Goal: Task Accomplishment & Management: Complete application form

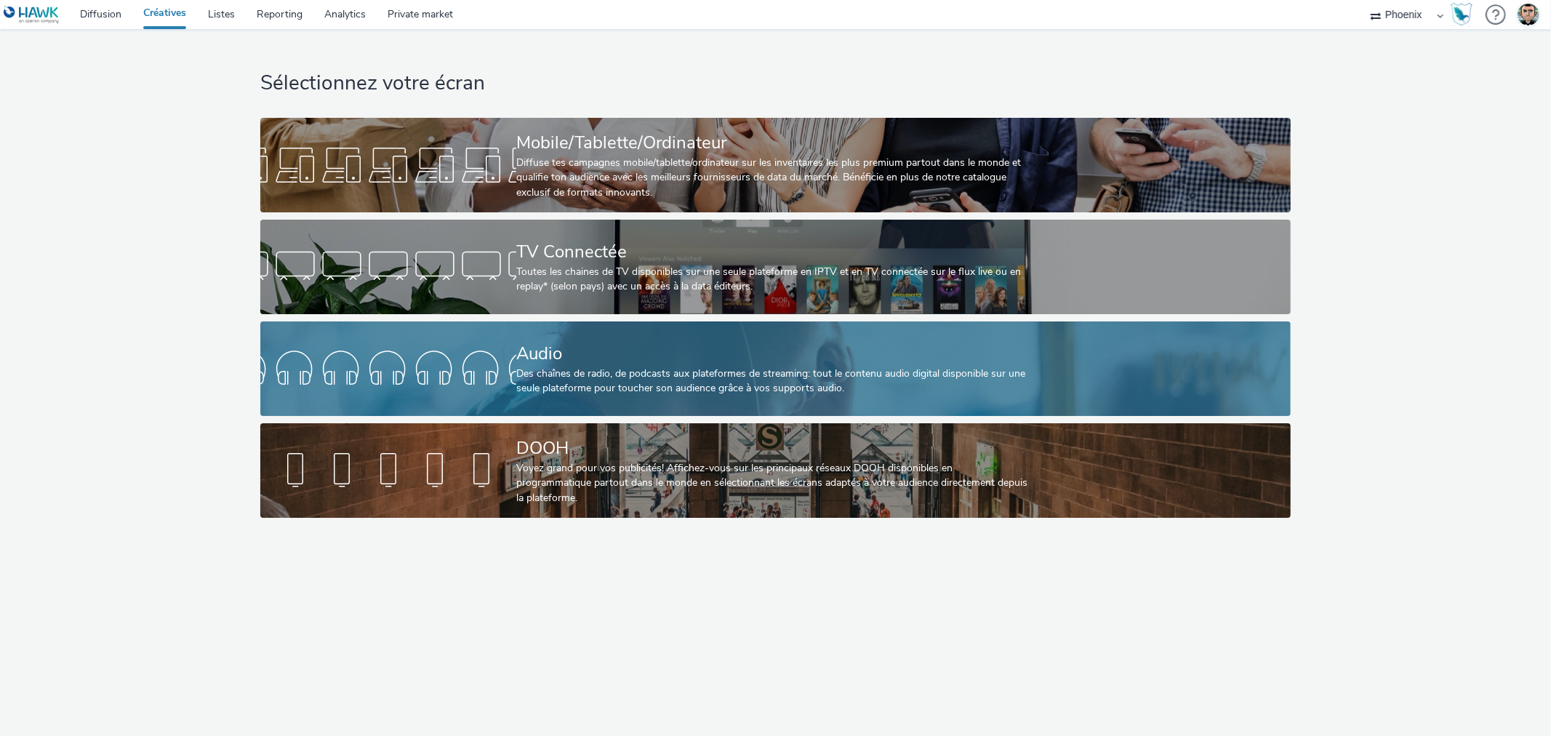
click at [636, 383] on div "Des chaînes de radio, de podcasts aux plateformes de streaming: tout le contenu…" at bounding box center [772, 381] width 513 height 30
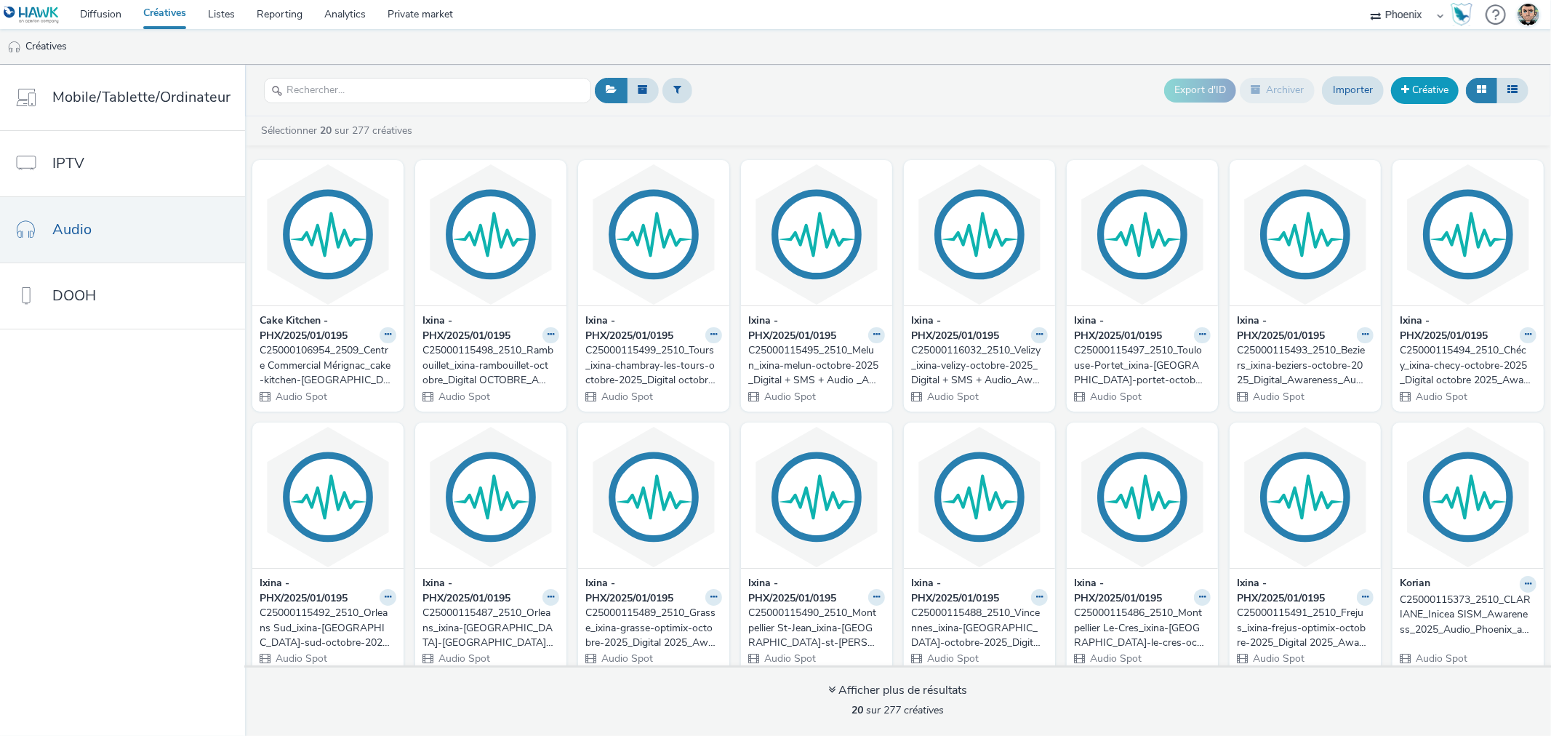
click at [1407, 79] on link "Créative" at bounding box center [1425, 90] width 68 height 26
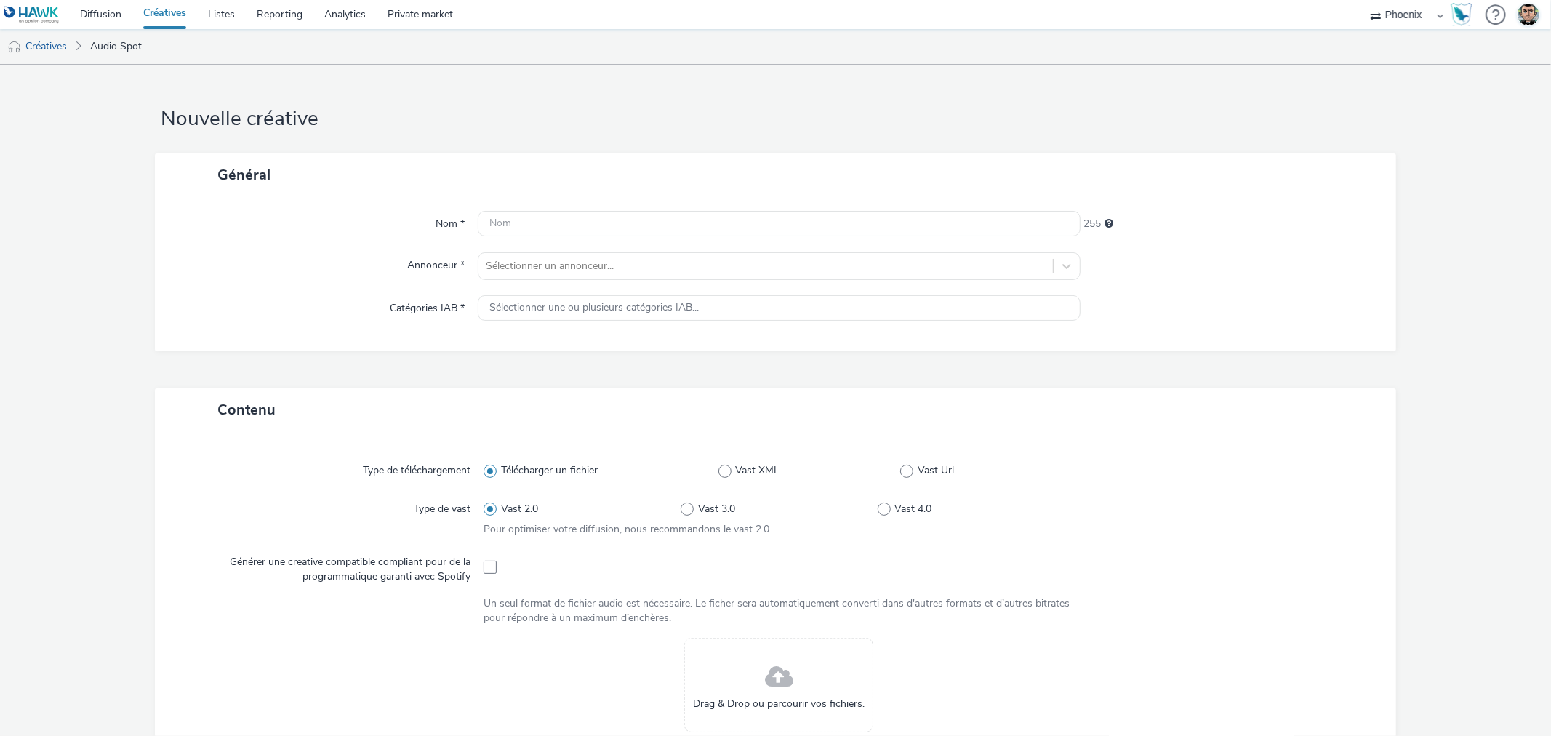
click at [169, 15] on link "Créatives" at bounding box center [164, 14] width 65 height 29
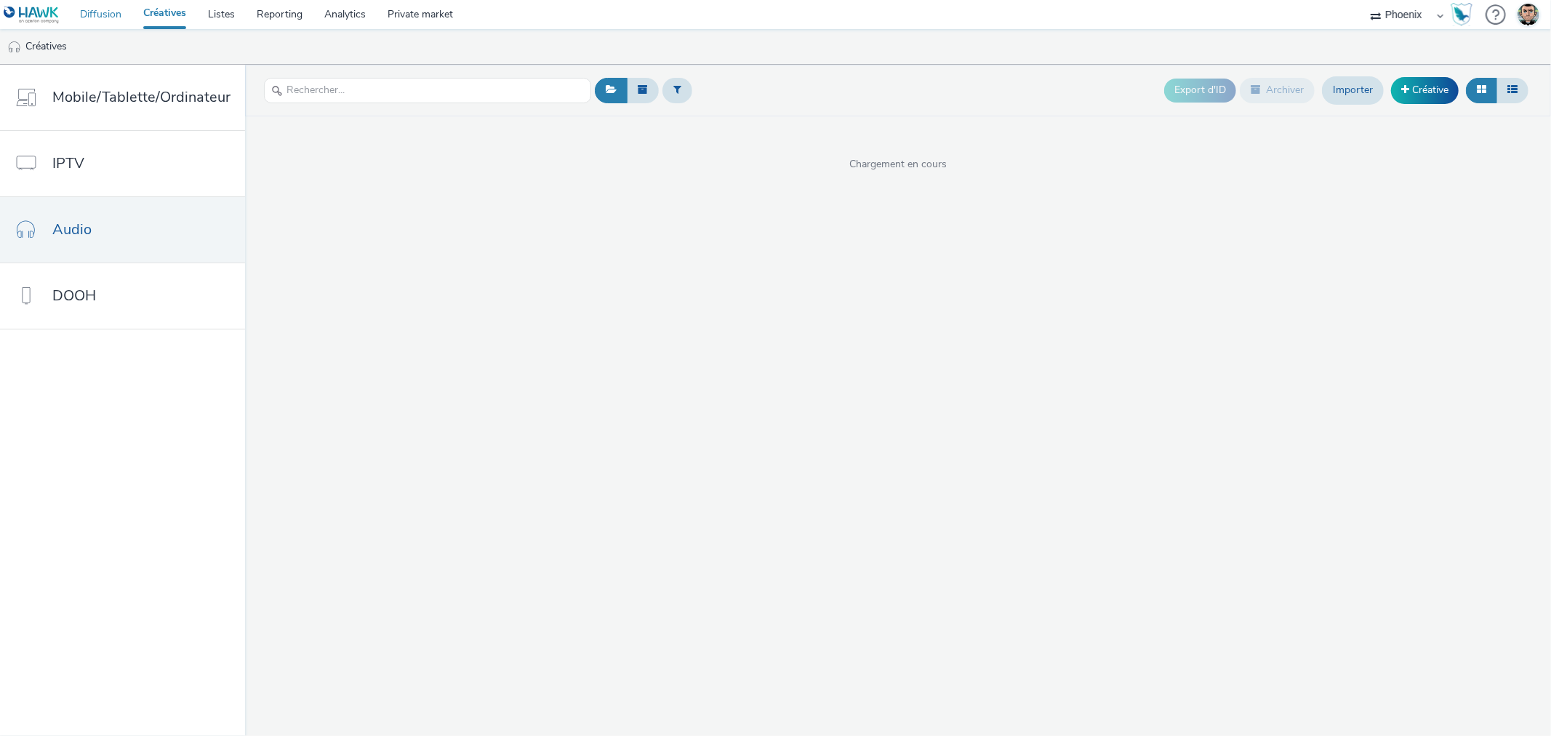
click at [103, 20] on link "Diffusion" at bounding box center [100, 14] width 63 height 29
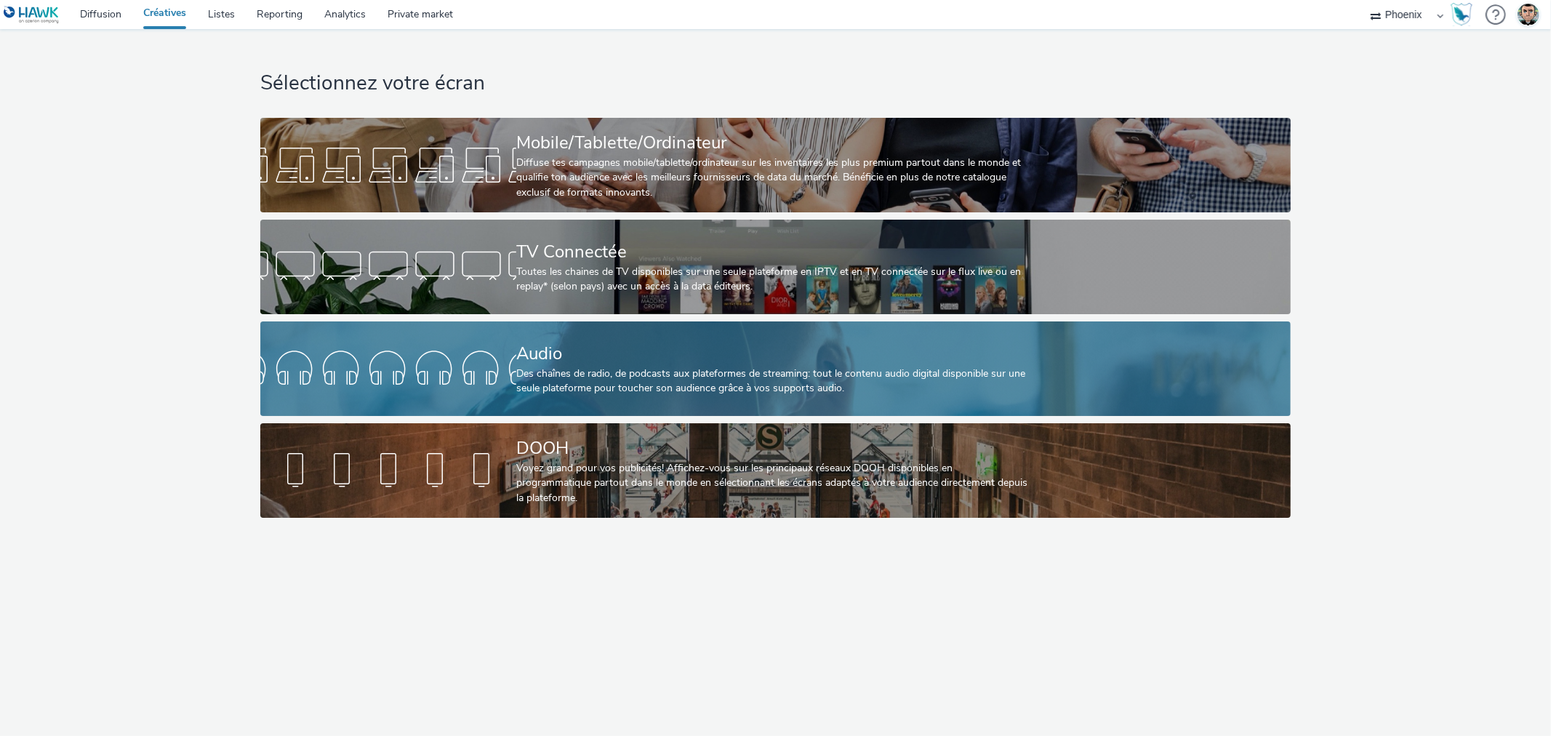
click at [791, 398] on div "Audio Des chaînes de radio, de podcasts aux plateformes de streaming: tout le c…" at bounding box center [772, 368] width 513 height 95
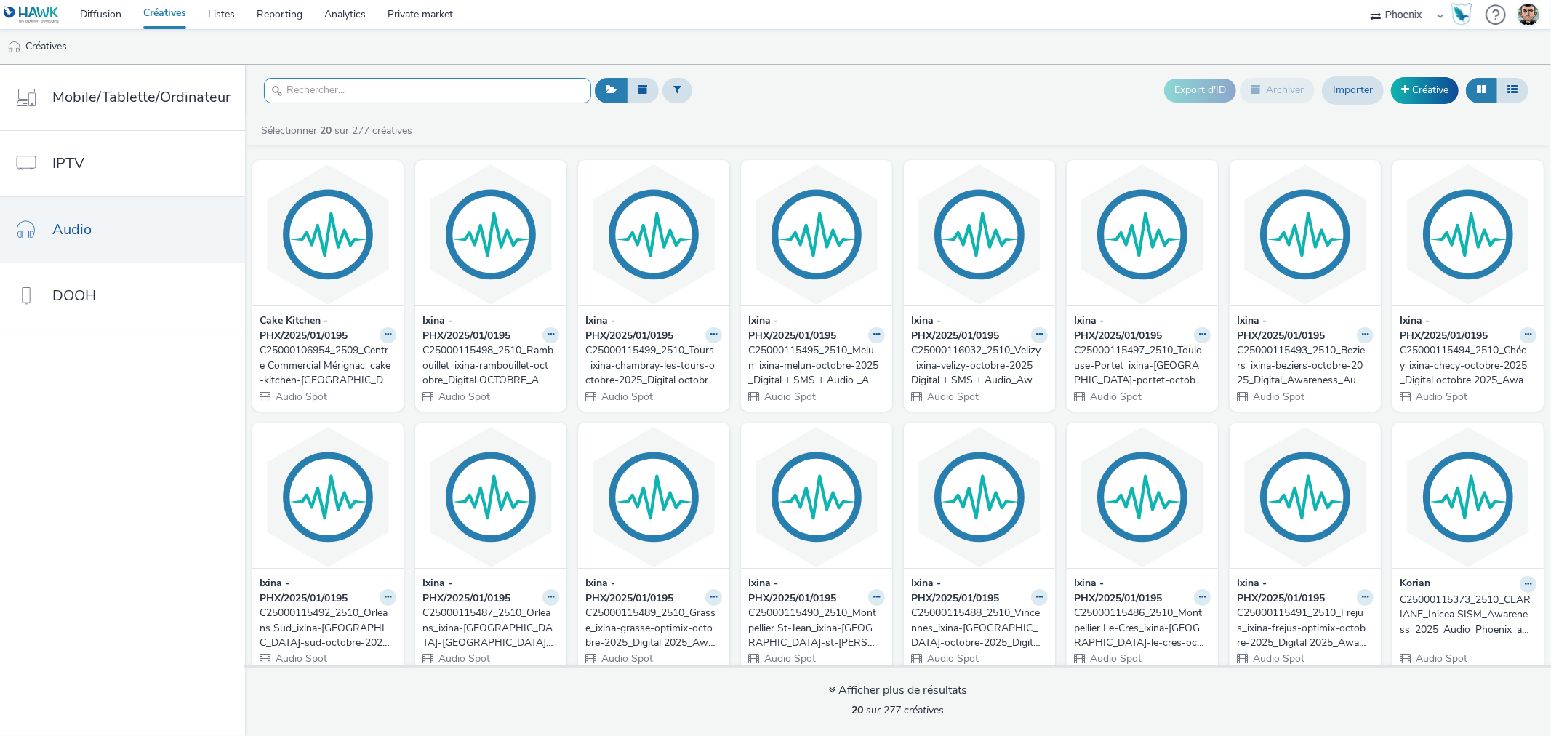
click at [324, 87] on input "text" at bounding box center [427, 90] width 327 height 25
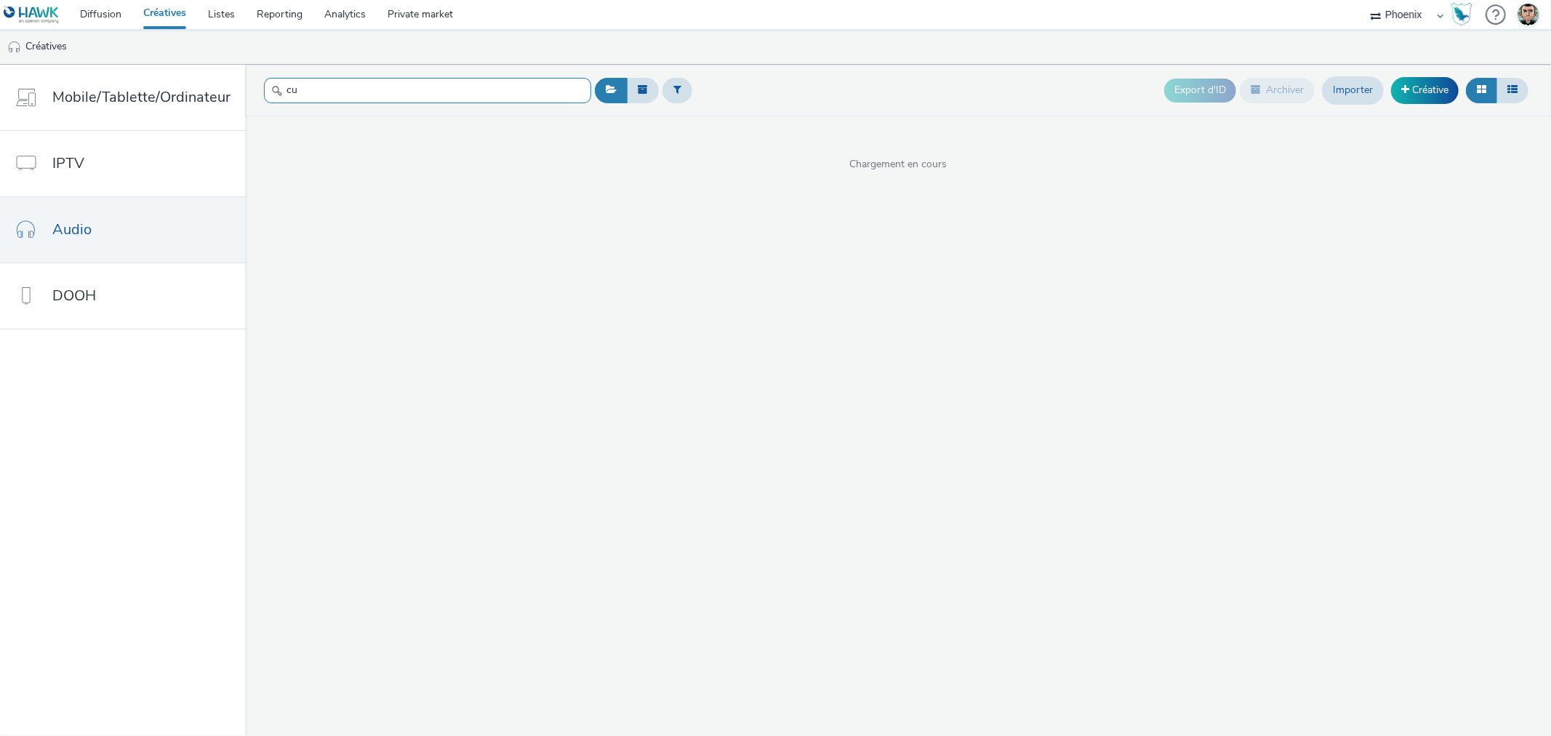
type input "c"
click at [1416, 87] on link "Créative" at bounding box center [1425, 90] width 68 height 26
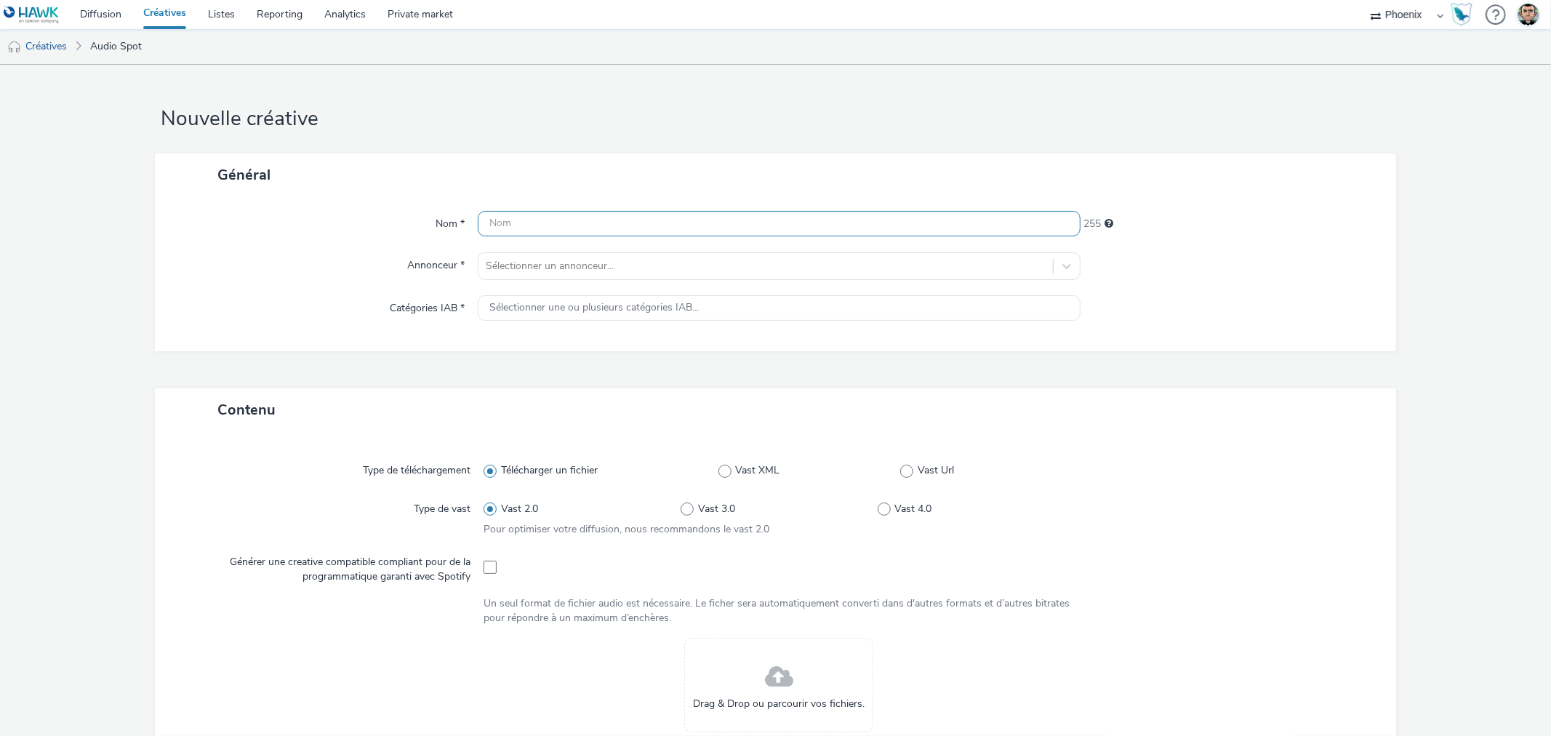
click at [529, 228] on input "text" at bounding box center [779, 223] width 602 height 25
drag, startPoint x: 598, startPoint y: 224, endPoint x: 453, endPoint y: 218, distance: 144.8
click at [453, 218] on div "Nom * Nom provisoire 240" at bounding box center [774, 224] width 1211 height 26
paste input "Provisoire_2509_Cuisine Références_Optimix octobre_Audio_Nontron_AP_?????_8324"
click at [487, 222] on input "Provisoire_2509_Cuisine Références_Optimix octobre_Audio_Nontron_AP_?????_8324" at bounding box center [779, 223] width 602 height 25
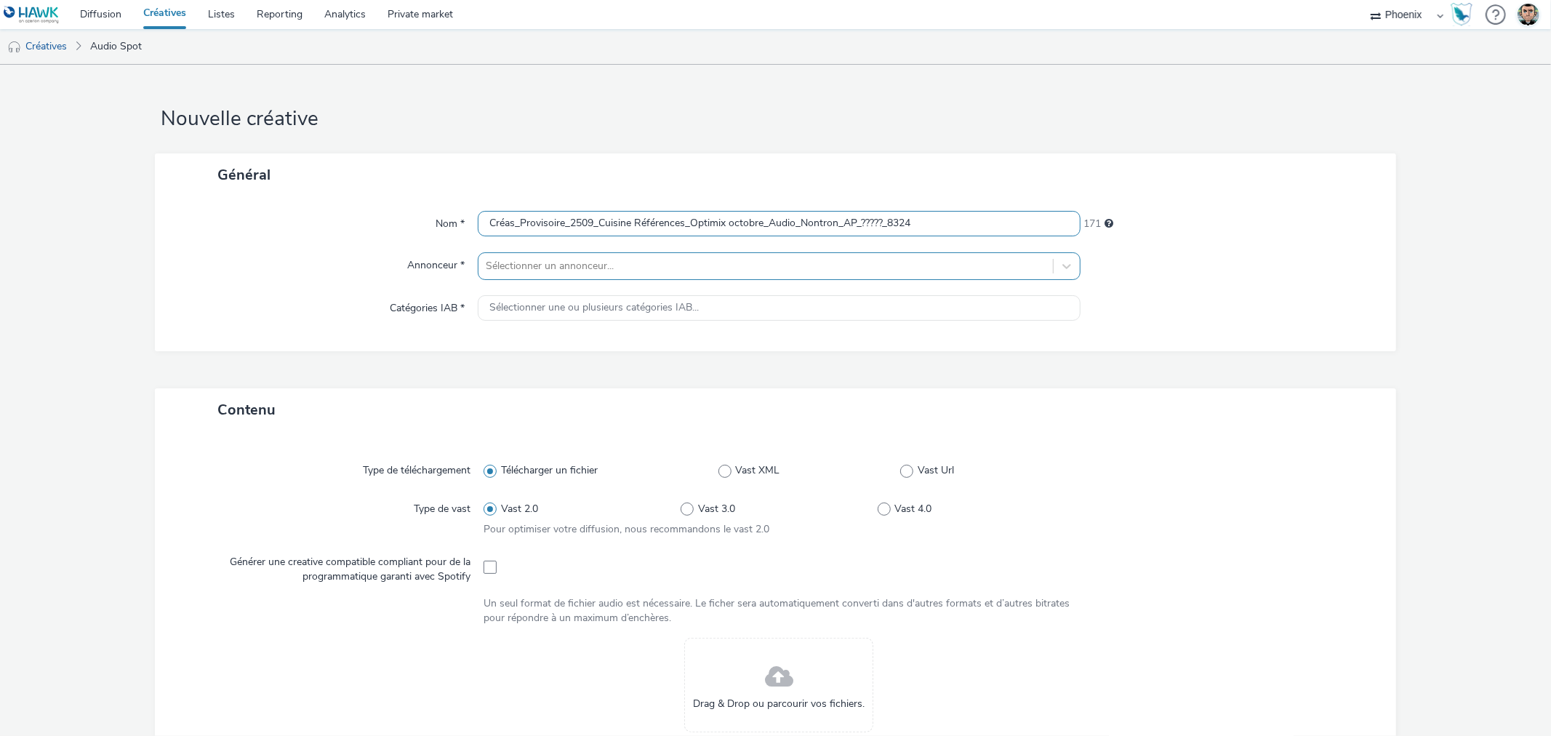
type input "Créas_Provisoire_2509_Cuisine Références_Optimix octobre_Audio_Nontron_AP_?????…"
click at [822, 265] on div at bounding box center [765, 265] width 559 height 17
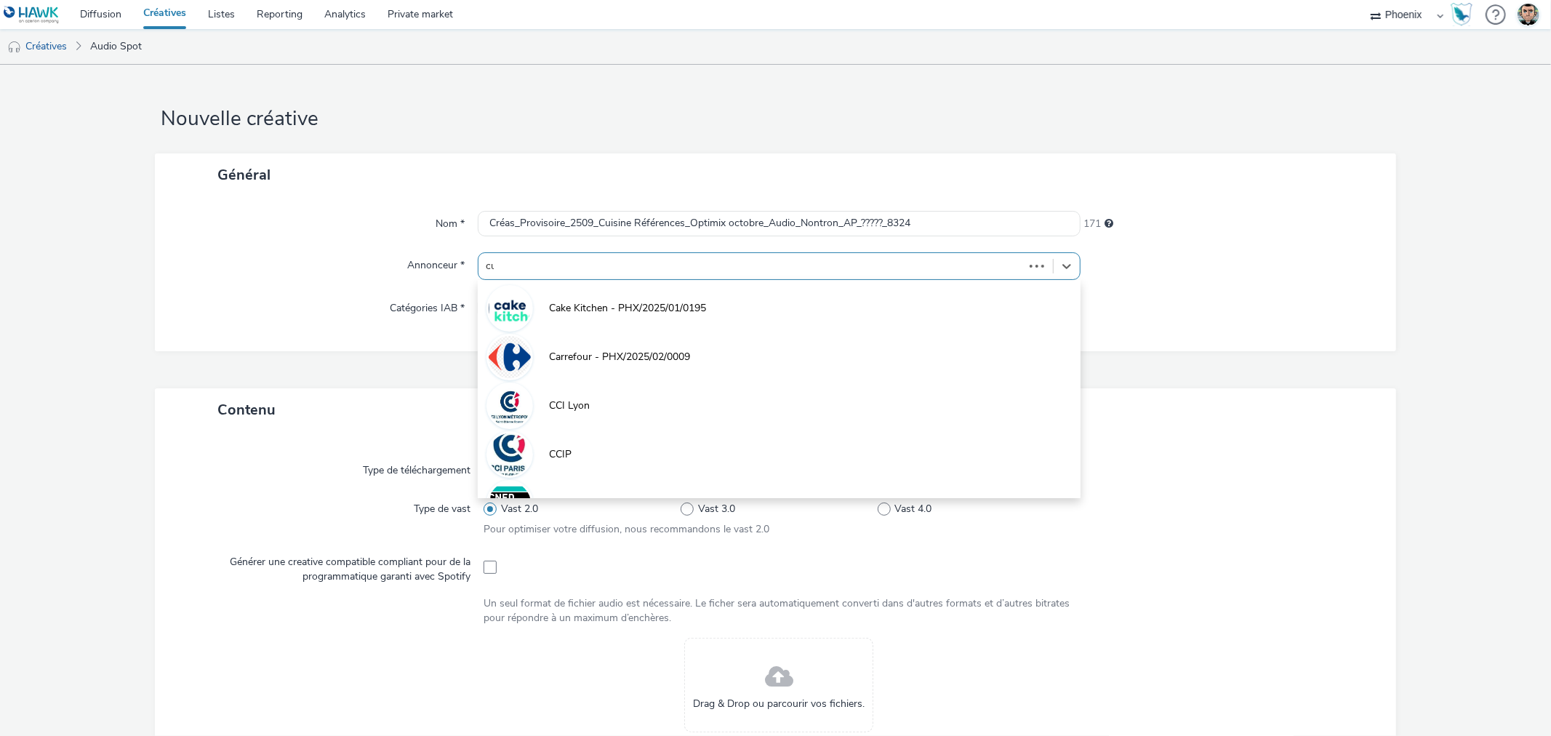
type input "cui"
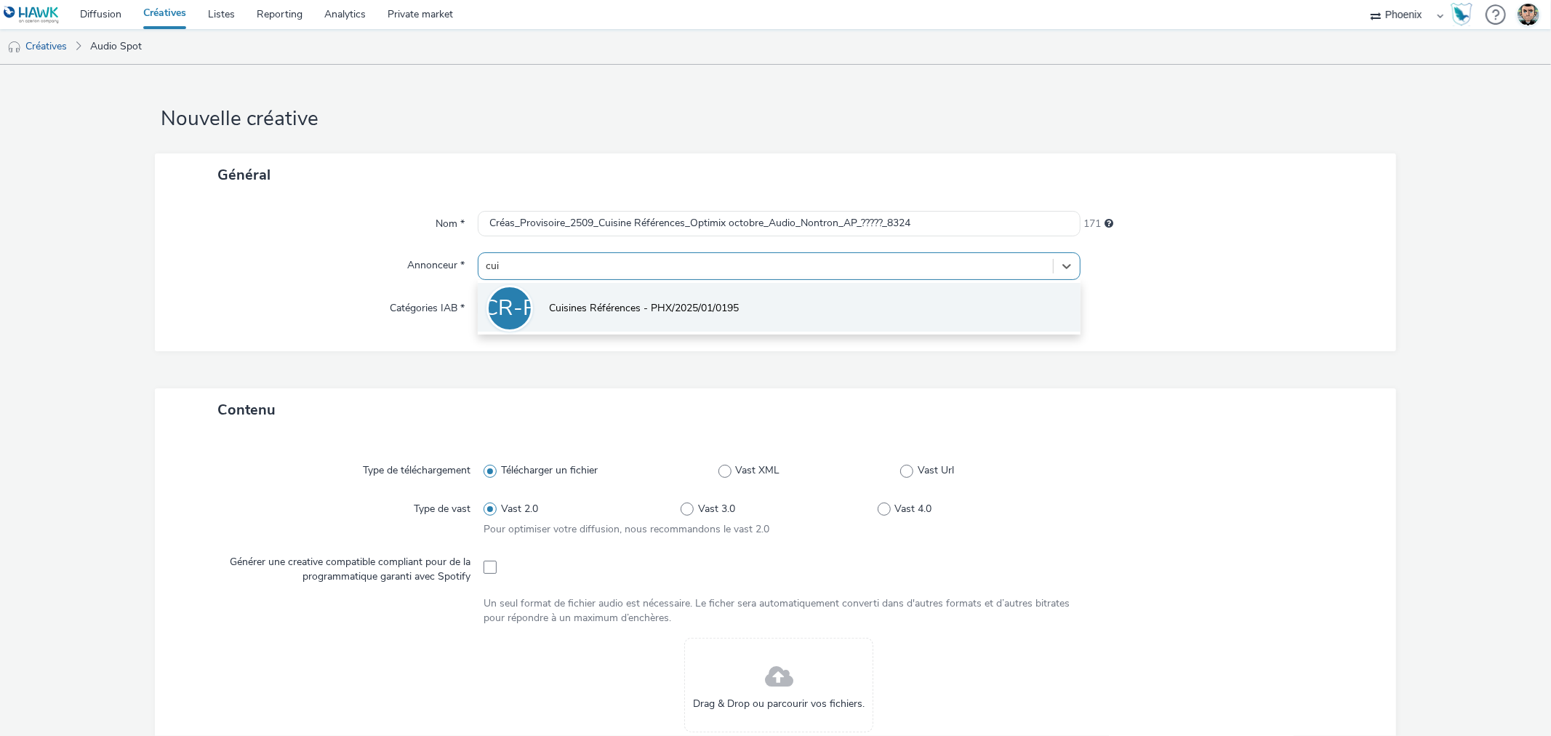
click at [808, 298] on li "CR-P Cuisines Références - PHX/2025/01/0195" at bounding box center [779, 307] width 602 height 49
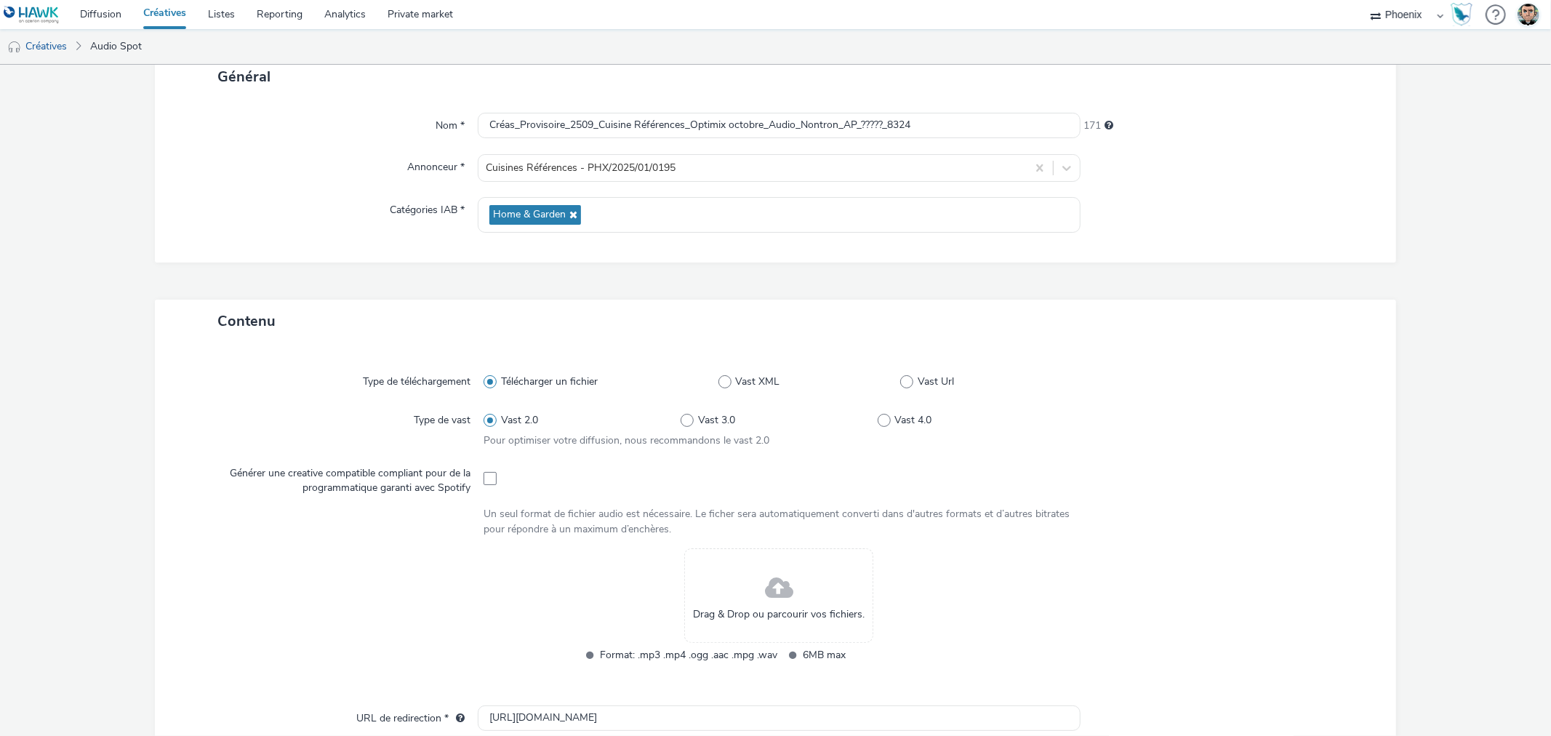
scroll to position [242, 0]
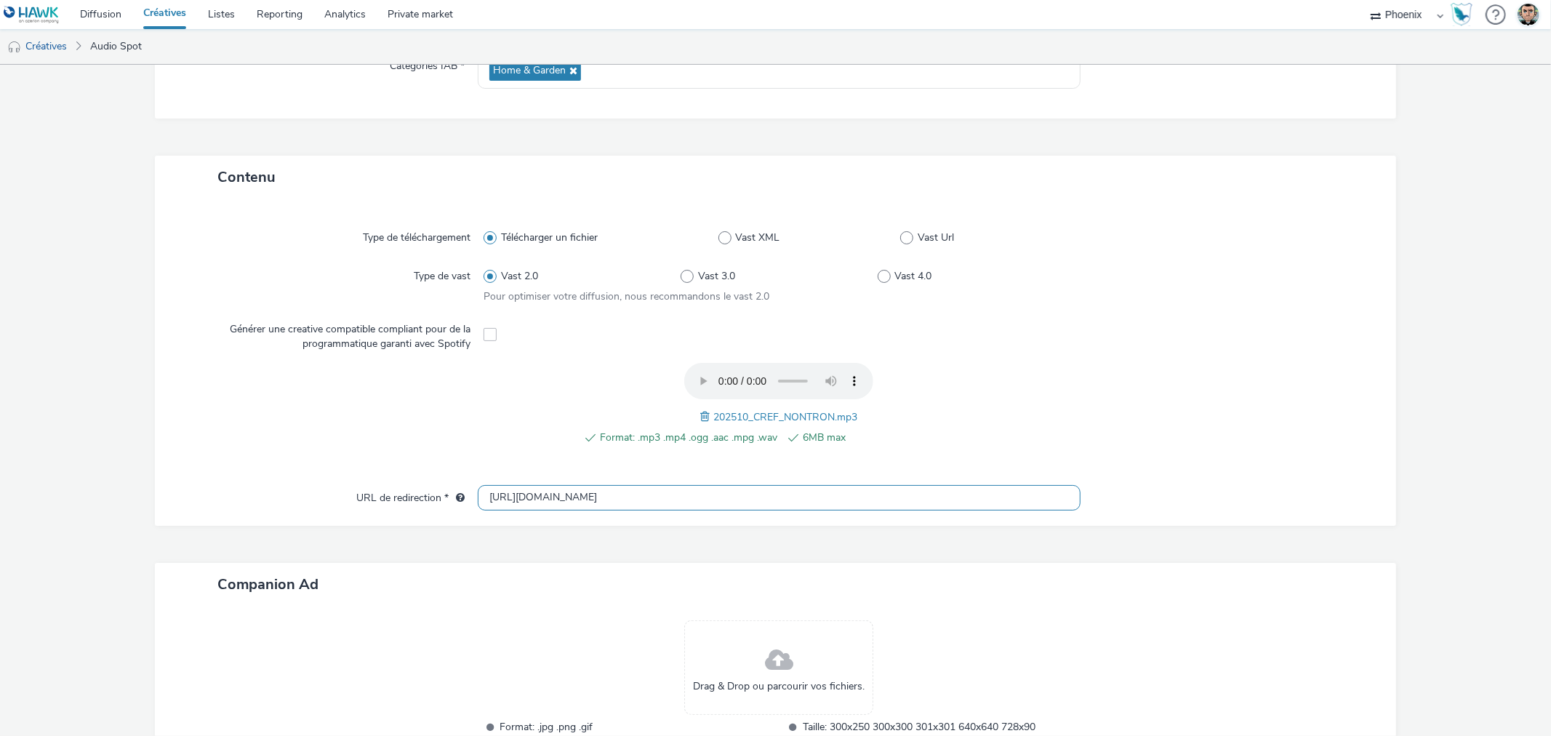
drag, startPoint x: 645, startPoint y: 491, endPoint x: 437, endPoint y: 497, distance: 208.0
click at [437, 497] on div "URL de redirection * http://cuisines-references.fr" at bounding box center [774, 498] width 1211 height 26
paste input "s://www.cuisines-references.fr/trouvez-votre-magasin/magasin-cuisines-reference…"
type input "[URL][DOMAIN_NAME]"
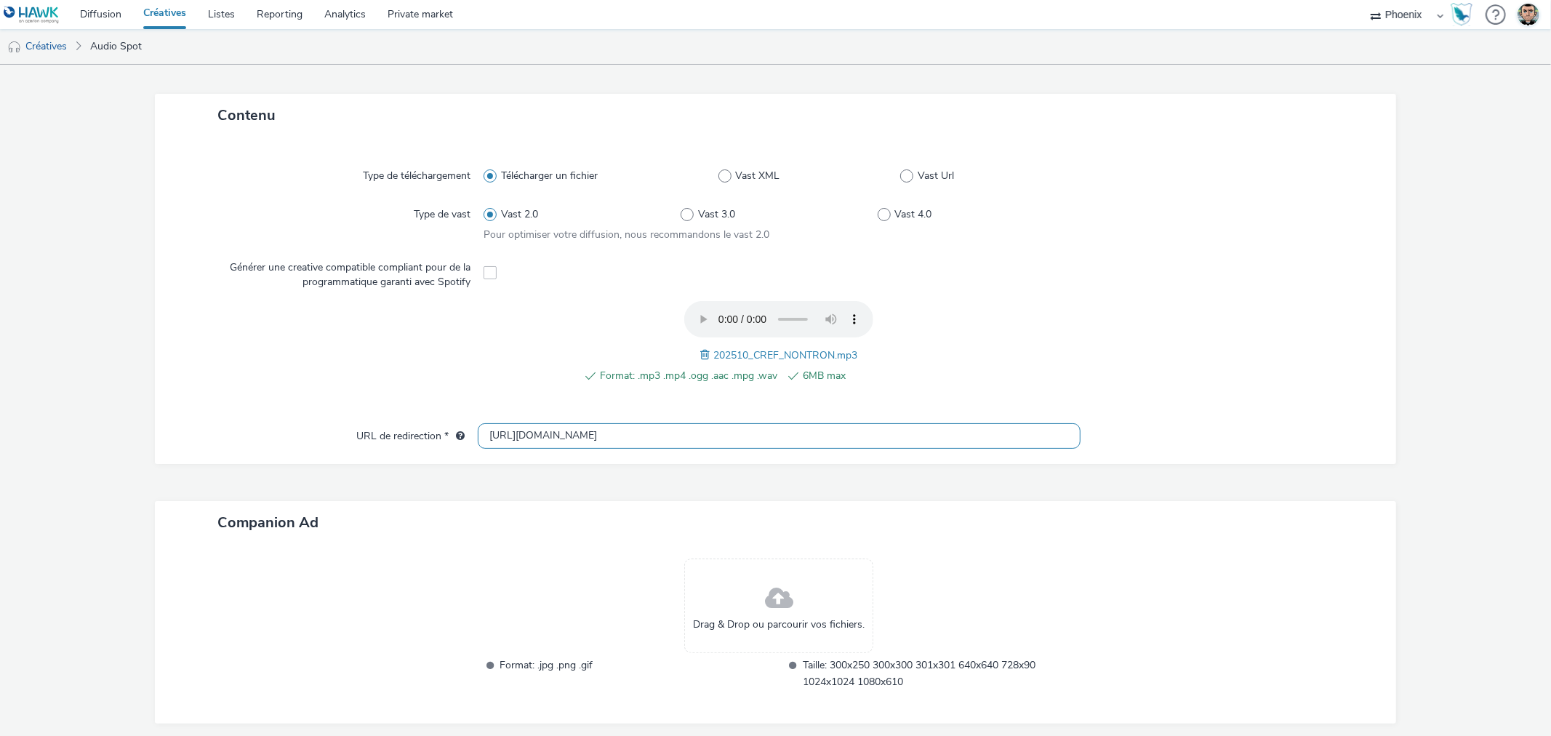
scroll to position [364, 0]
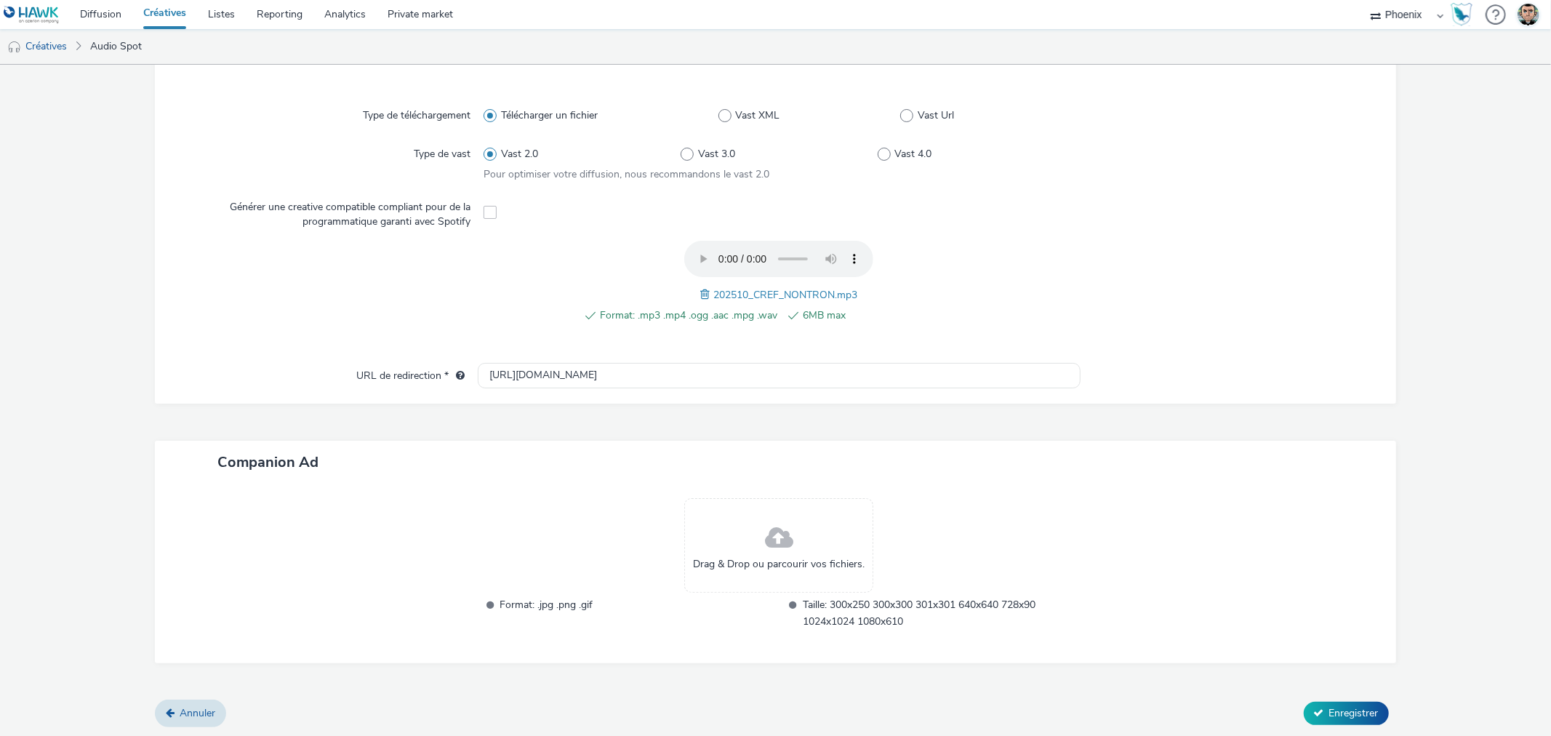
click at [1158, 489] on div "Drag & Drop ou parcourir vos fichiers. Format: .jpg .png .gif Taille: 300x250 3…" at bounding box center [775, 573] width 1240 height 180
click at [1339, 709] on span "Enregistrer" at bounding box center [1353, 713] width 49 height 14
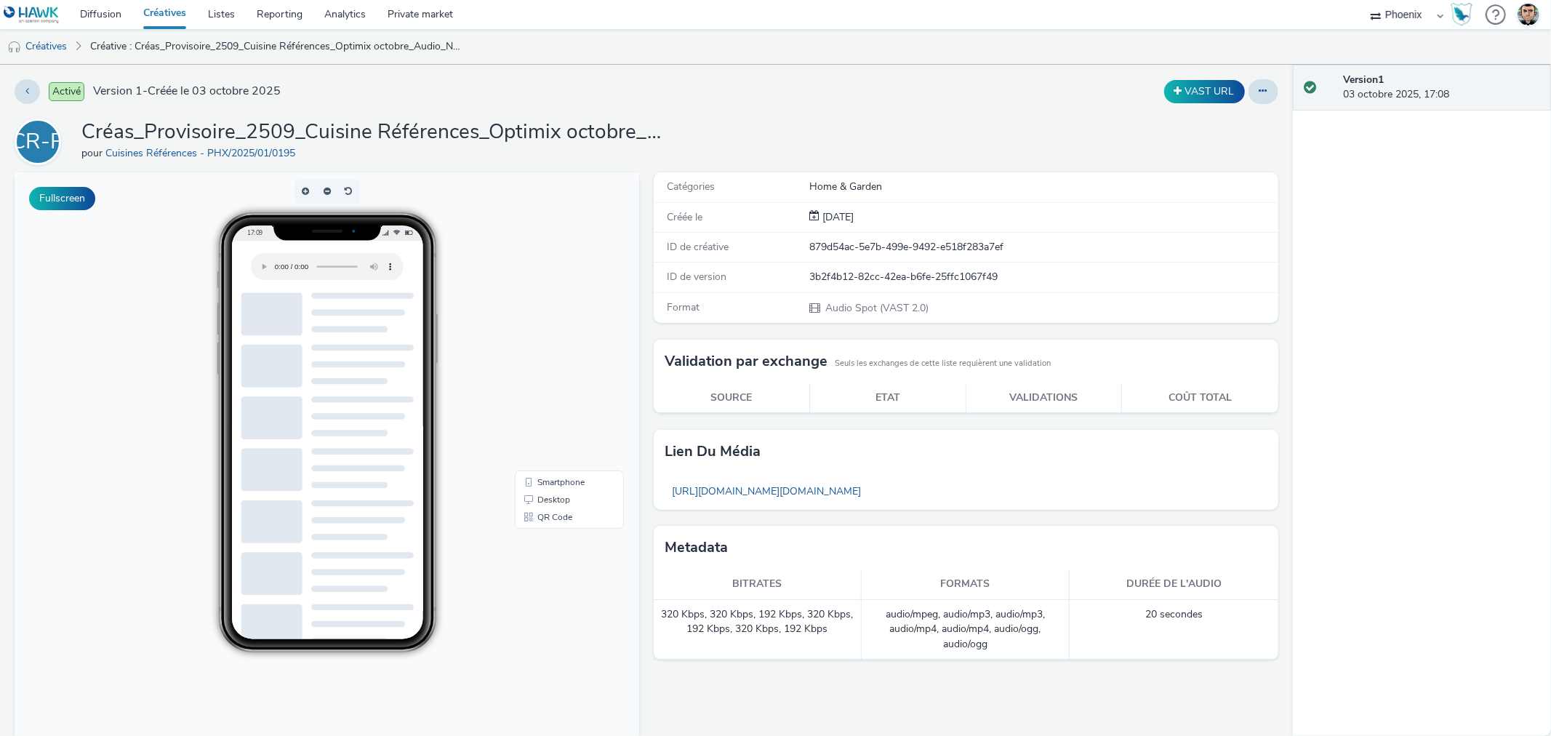
click at [161, 15] on link "Créatives" at bounding box center [164, 14] width 65 height 29
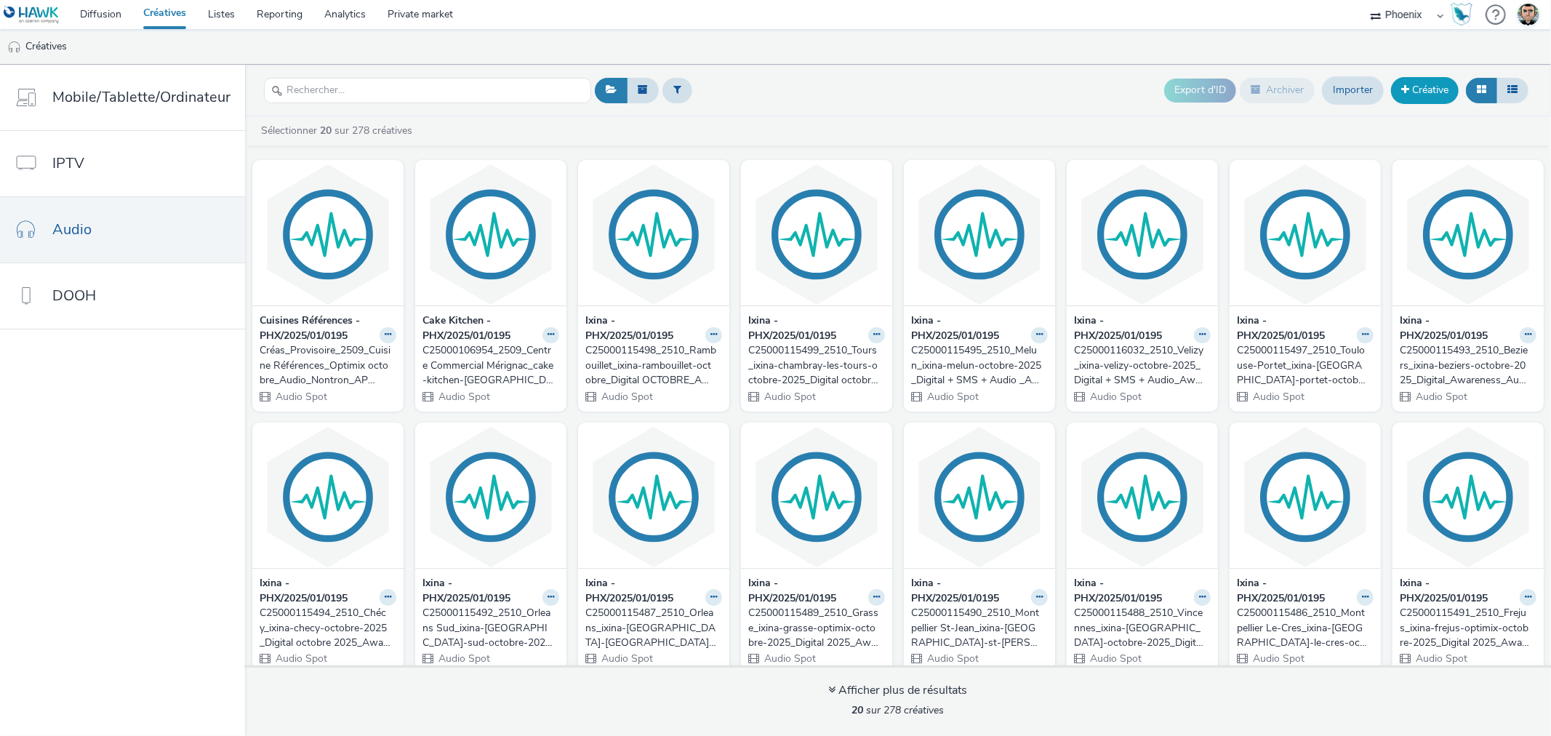
click at [1422, 89] on link "Créative" at bounding box center [1425, 90] width 68 height 26
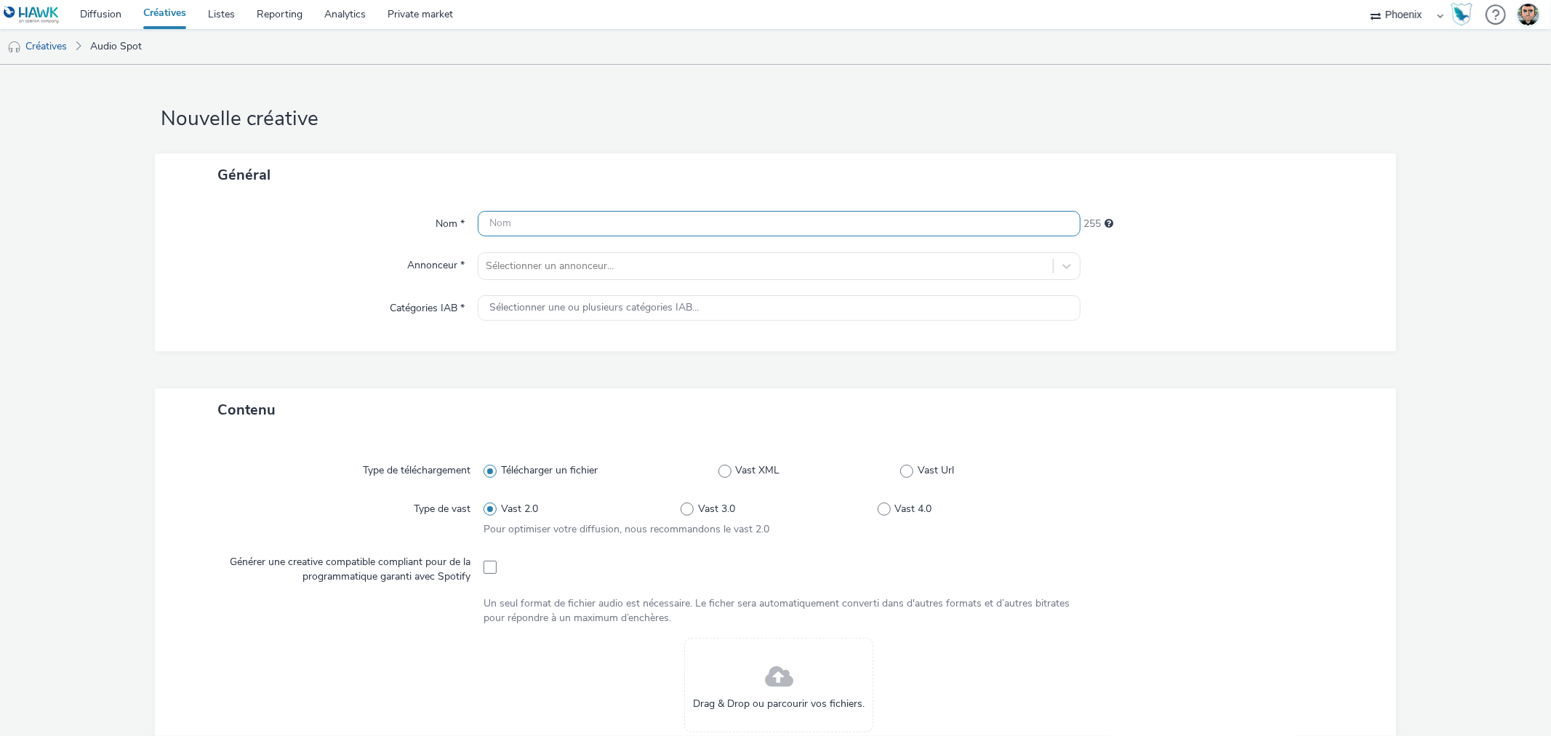
click at [739, 225] on input "text" at bounding box center [779, 223] width 602 height 25
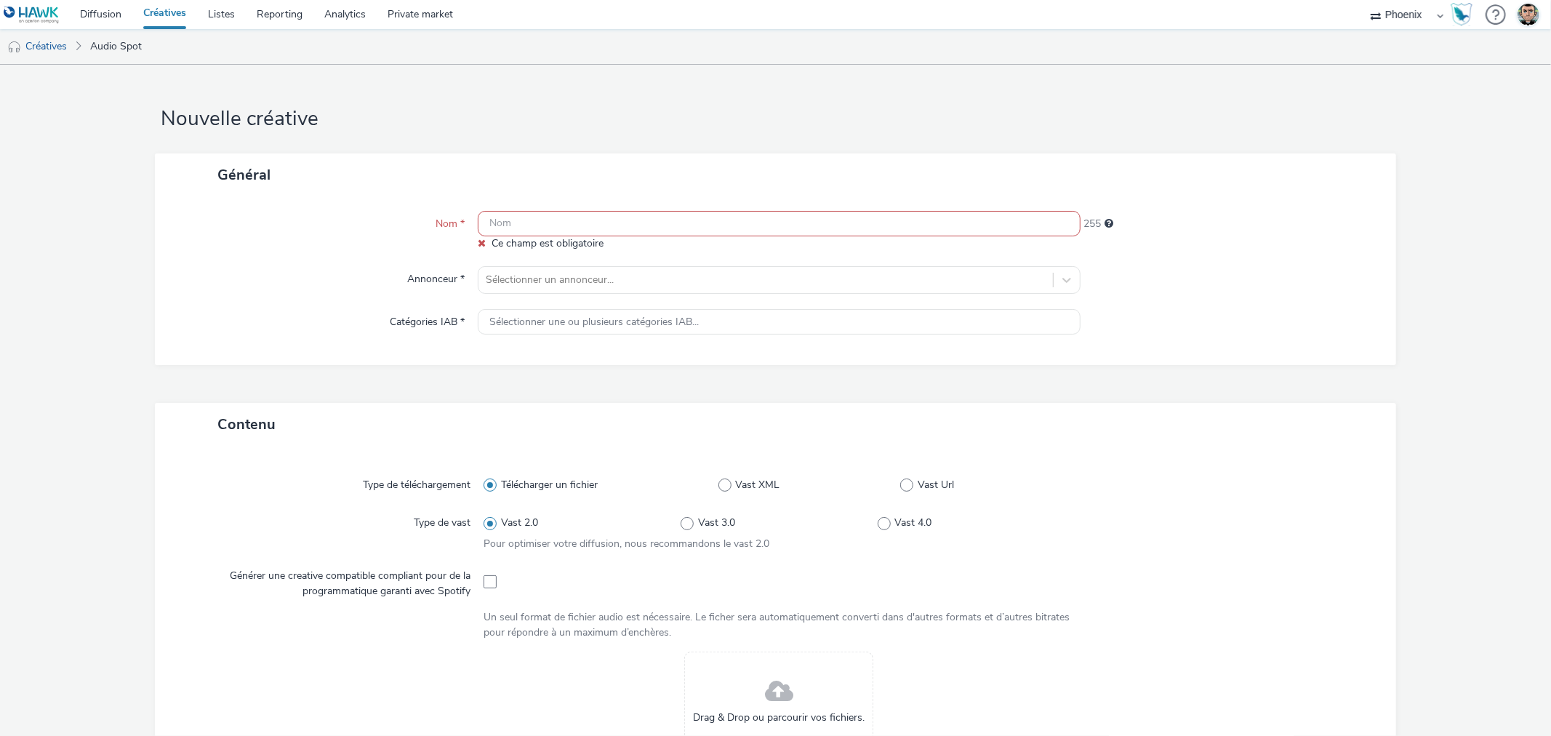
paste input "Provisoire_2509_Cuisine Références_Optimix octobre_Audio_Buchelay_AP_?????_8325"
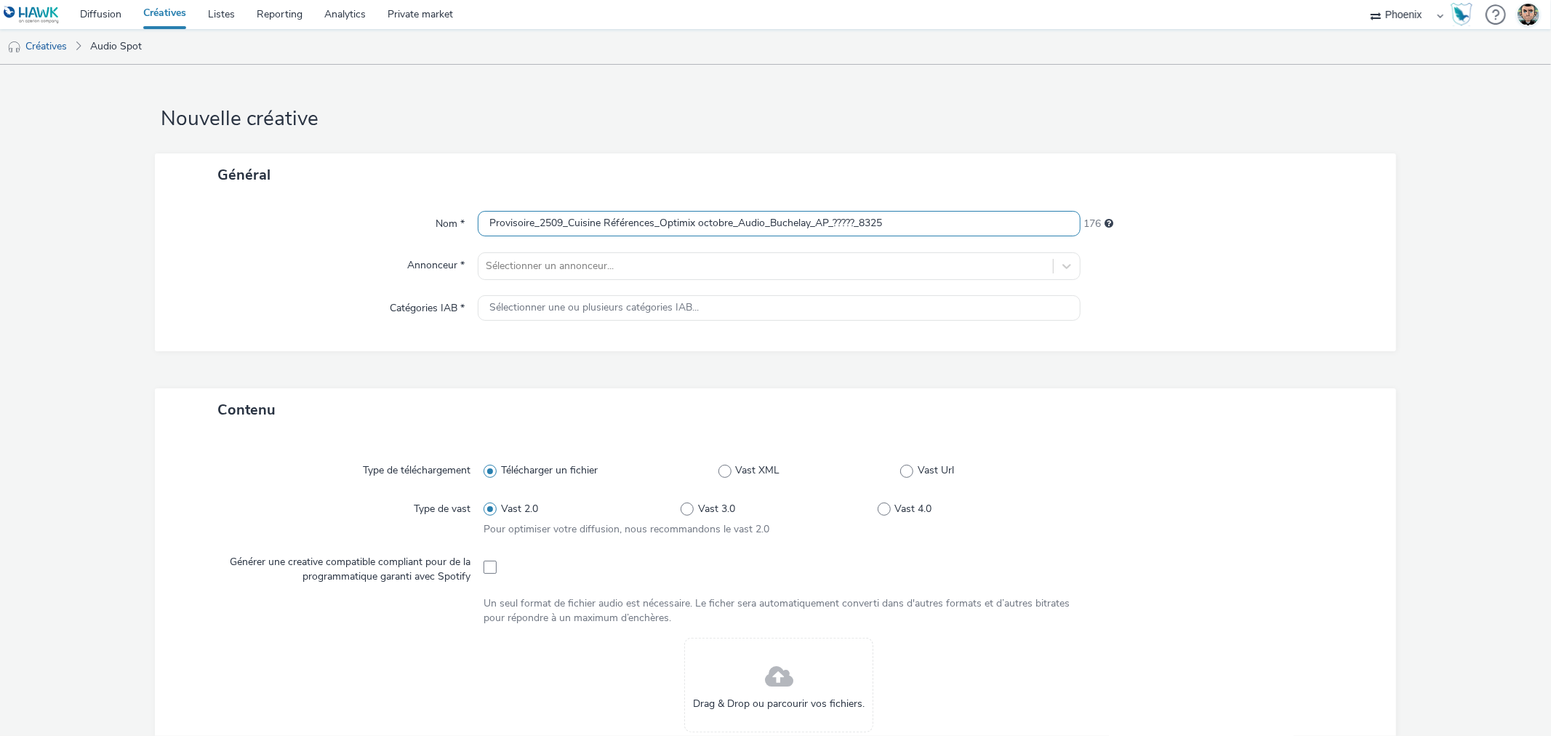
click at [488, 218] on input "Provisoire_2509_Cuisine Références_Optimix octobre_Audio_Buchelay_AP_?????_8325" at bounding box center [779, 223] width 602 height 25
type input "Créas_Provisoire_2509_Cuisine Références_Optimix octobre_Audio_Buchelay_AP_????…"
click at [673, 264] on div at bounding box center [765, 265] width 559 height 17
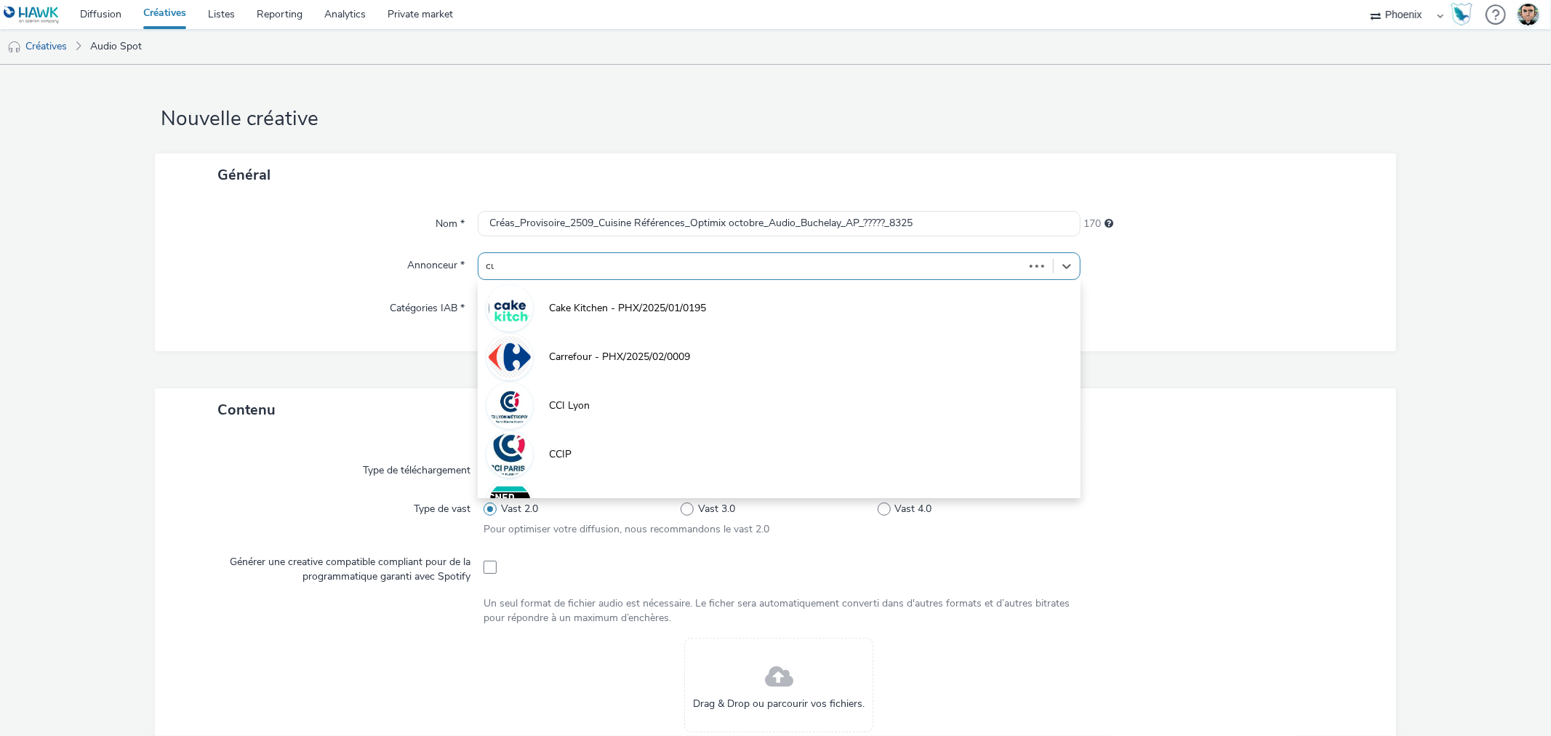
type input "cui"
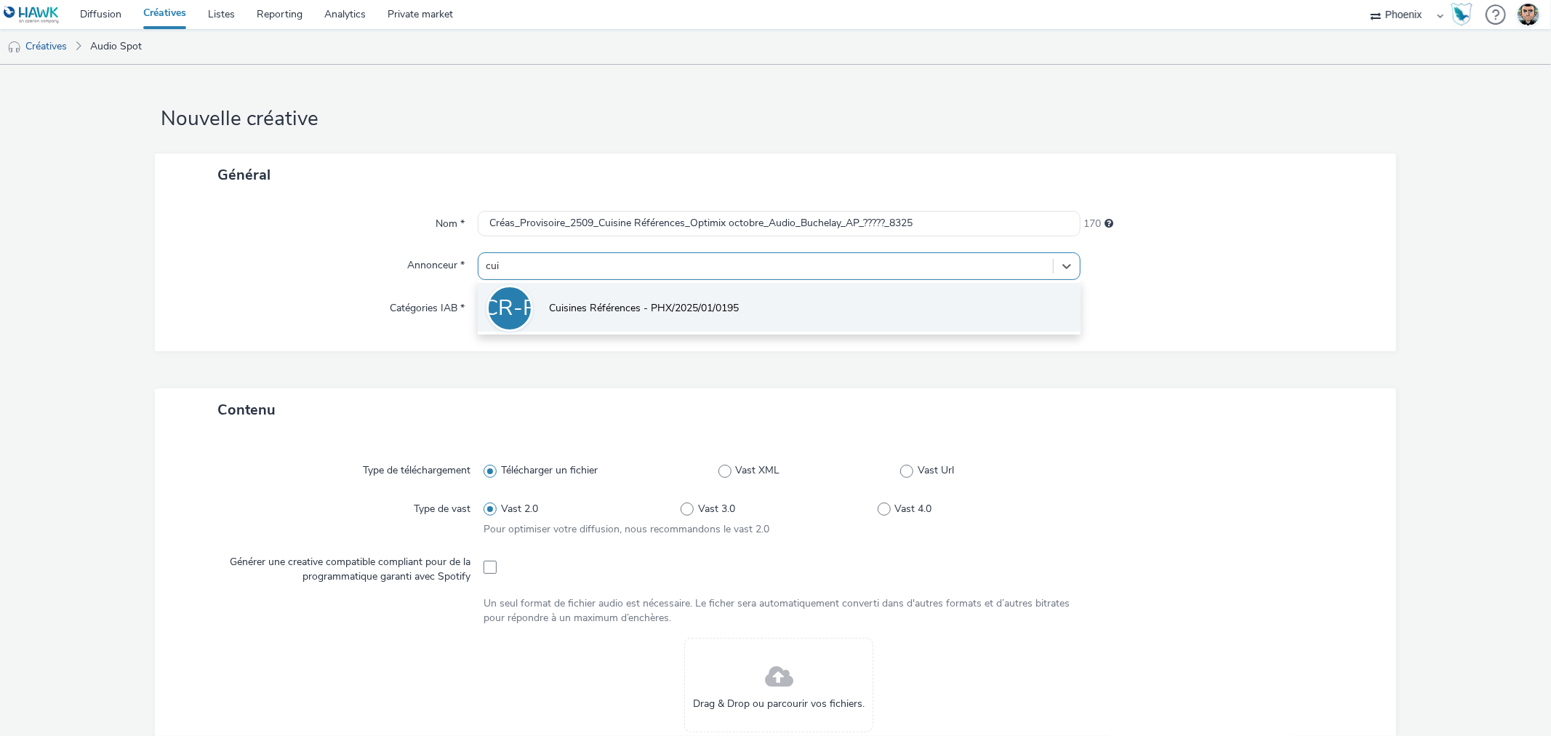
click at [667, 296] on li "CR-P Cuisines Références - PHX/2025/01/0195" at bounding box center [779, 307] width 602 height 49
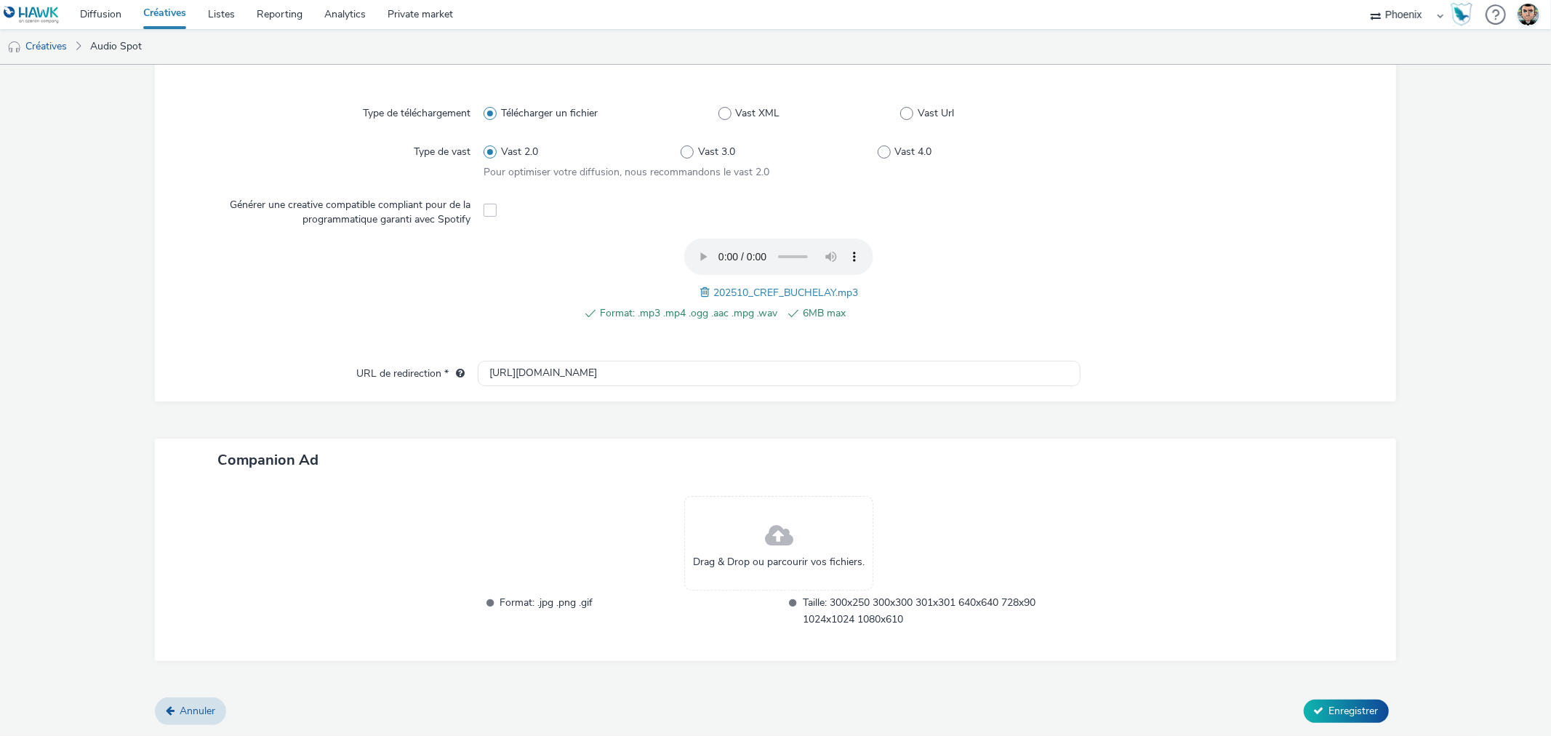
scroll to position [364, 0]
drag, startPoint x: 638, startPoint y: 374, endPoint x: 385, endPoint y: 364, distance: 252.5
click at [385, 364] on div "URL de redirection * http://cuisines-references.fr" at bounding box center [774, 376] width 1211 height 26
paste input "s://www.cuisines-references.fr/trouvez-votre-magasin/magasin-cuisines-reference…"
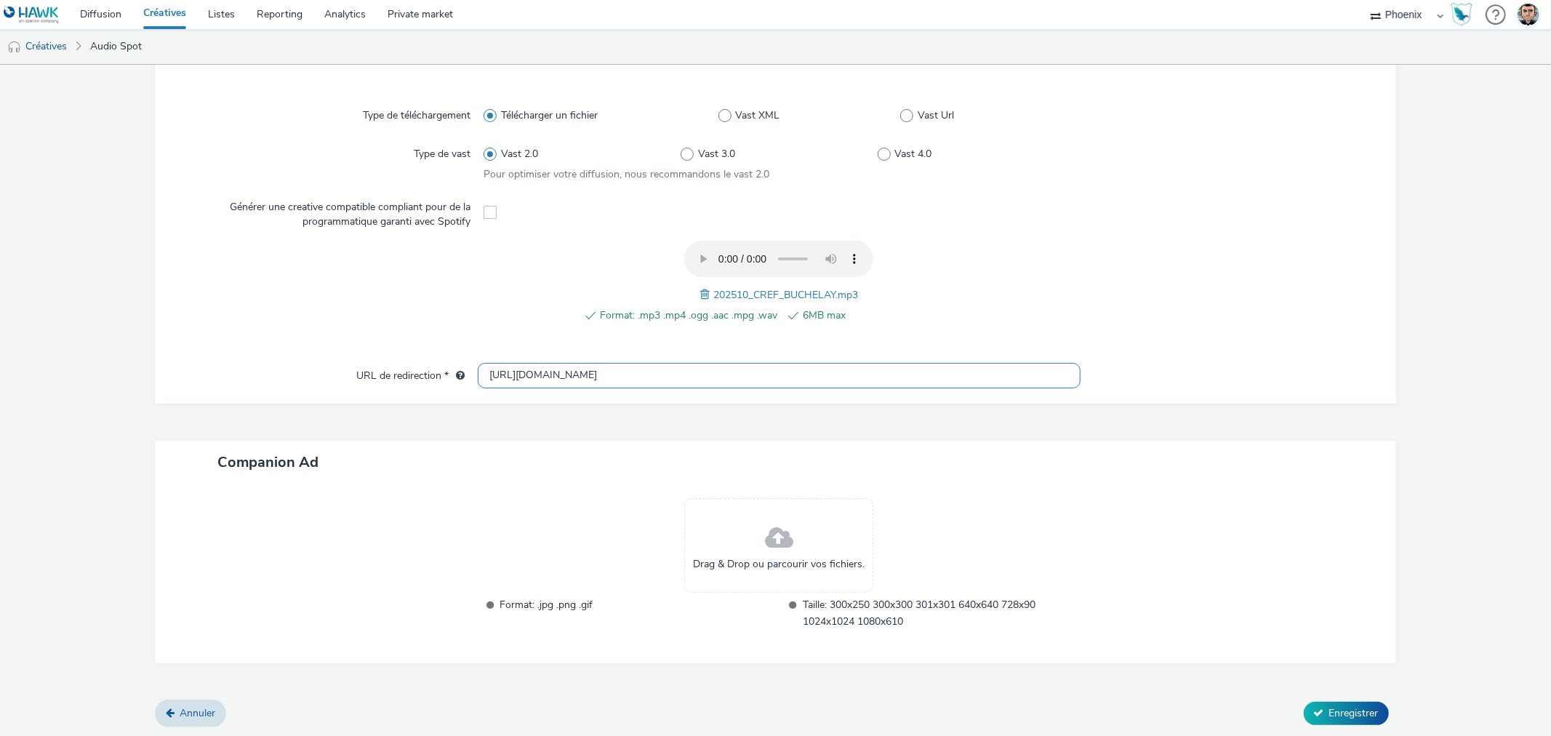
type input "https://www.cuisines-references.fr/trouvez-votre-magasin/magasin-cuisines-refer…"
click at [633, 460] on div "Companion Ad" at bounding box center [775, 462] width 1240 height 43
click at [1306, 702] on button "Enregistrer" at bounding box center [1346, 713] width 85 height 23
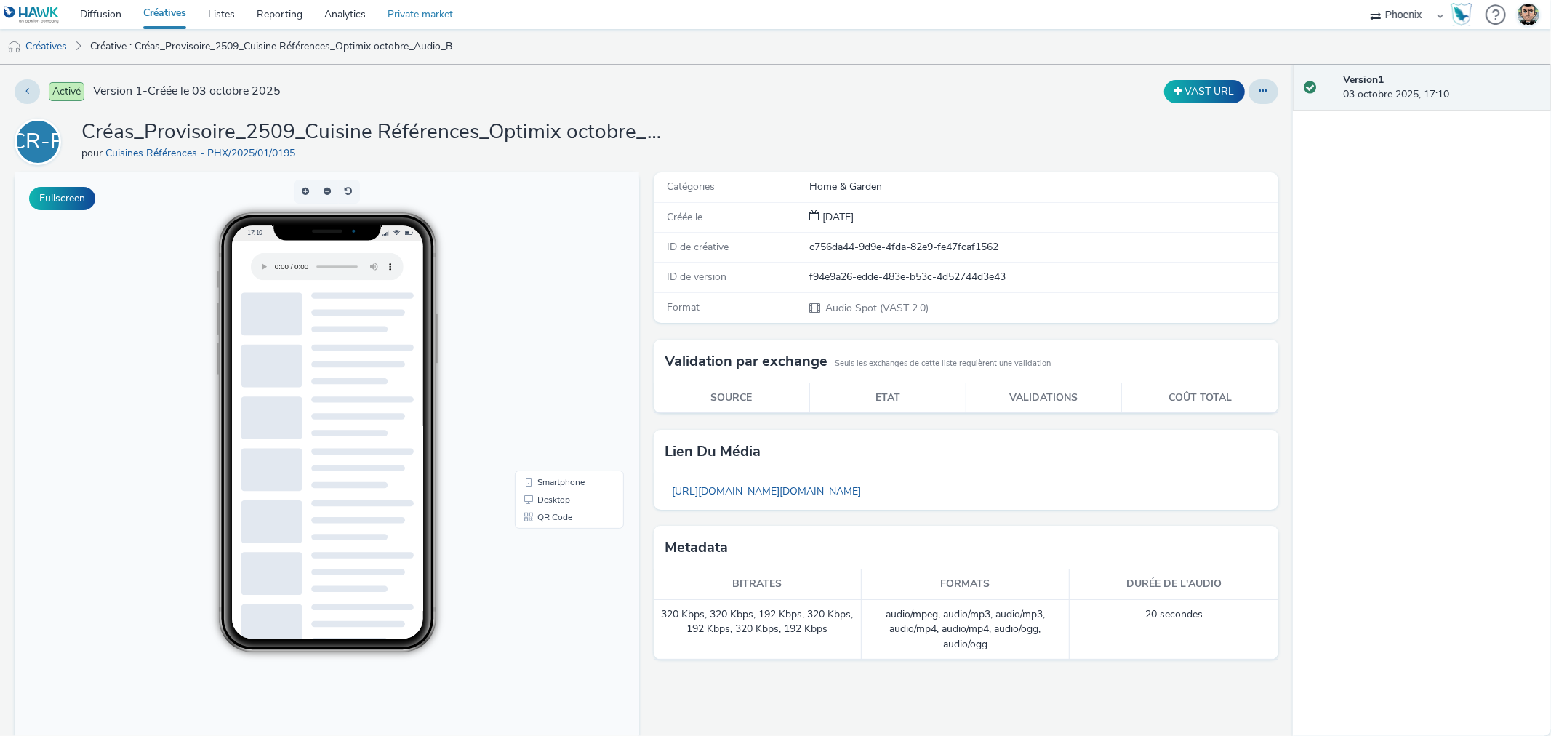
click at [401, 18] on link "Private market" at bounding box center [420, 14] width 87 height 29
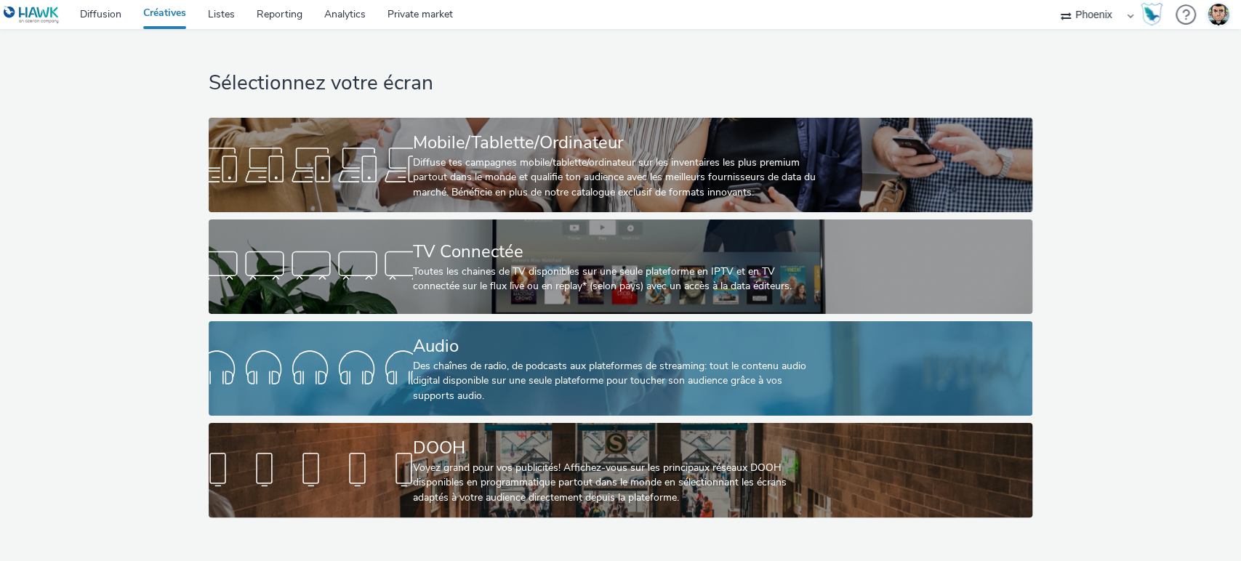
click at [567, 355] on div "Audio" at bounding box center [617, 346] width 409 height 25
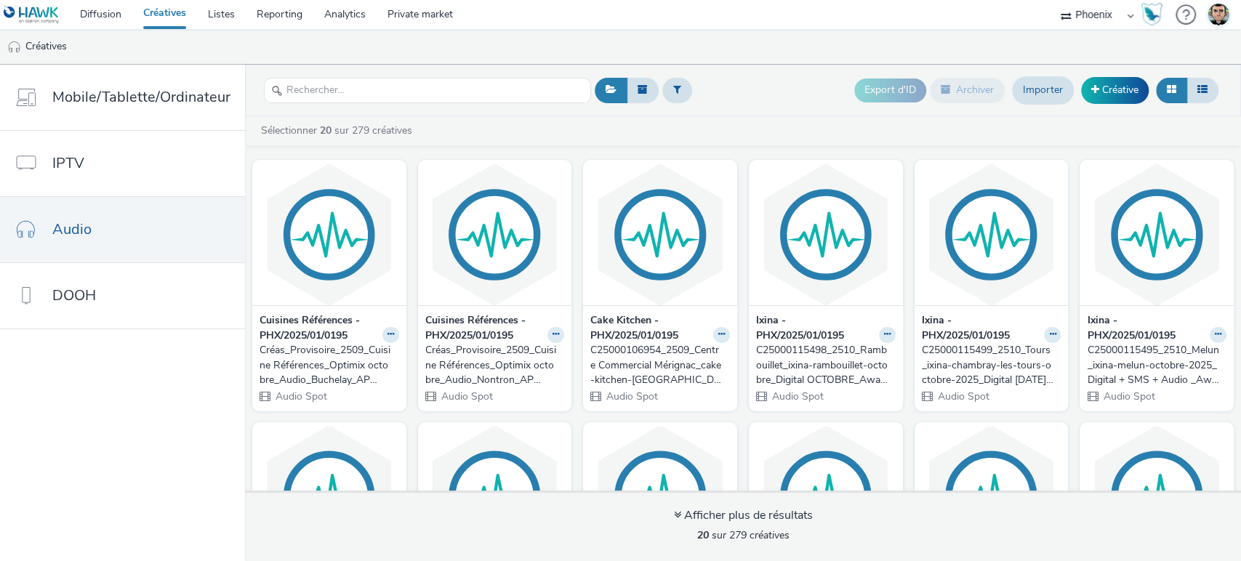
drag, startPoint x: 476, startPoint y: 338, endPoint x: 491, endPoint y: 350, distance: 18.6
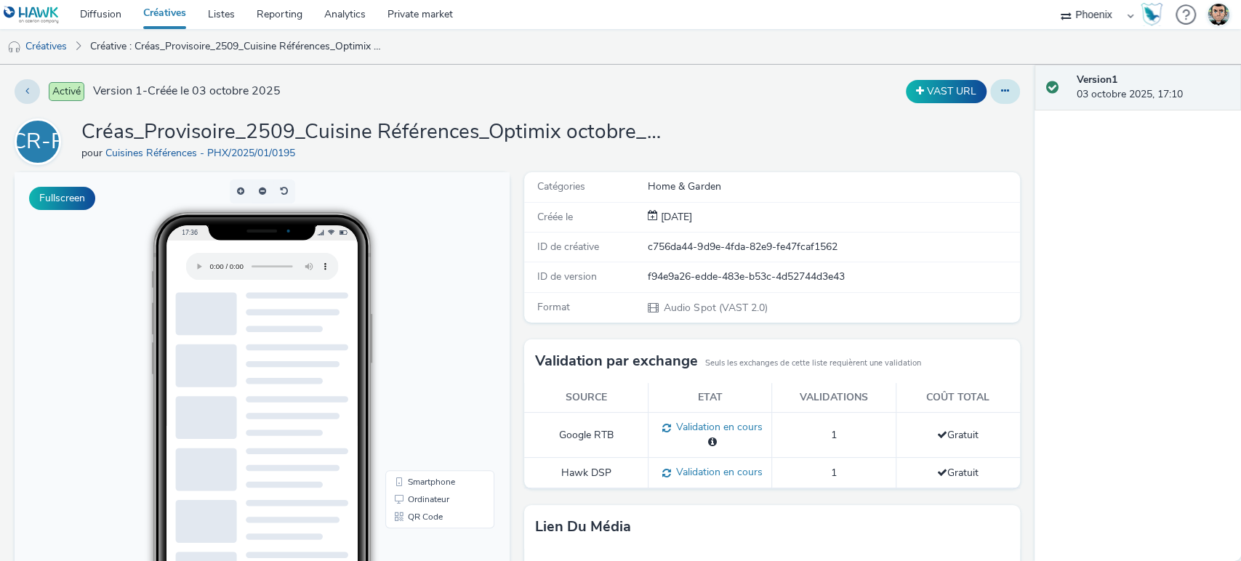
click at [990, 92] on button at bounding box center [1005, 91] width 30 height 25
click at [948, 126] on link "Modifier" at bounding box center [965, 120] width 109 height 29
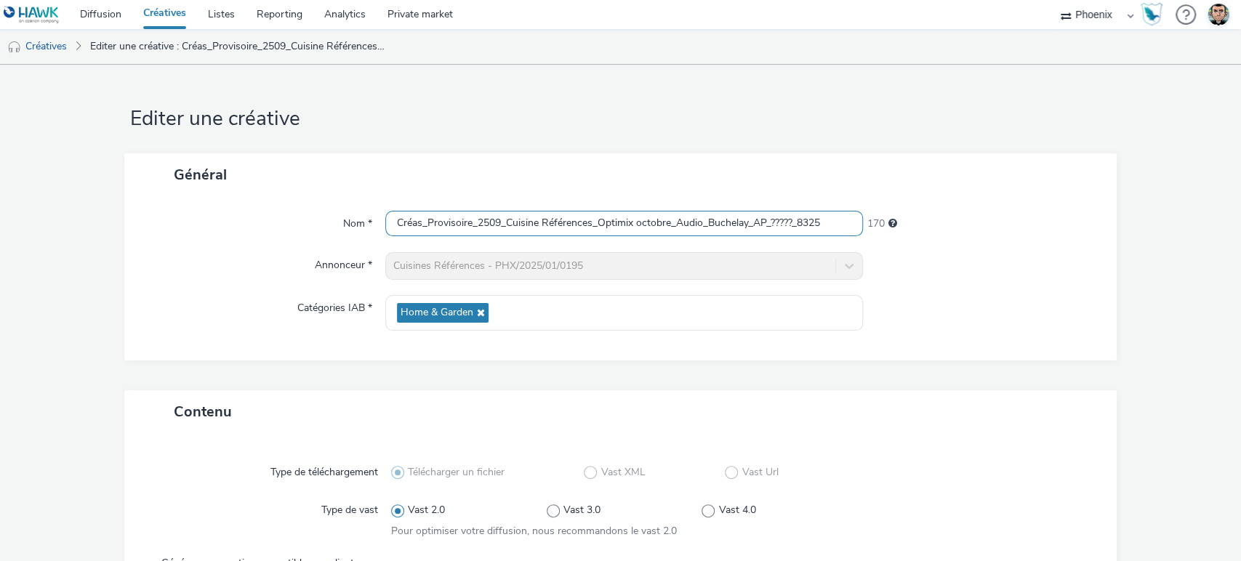
click at [622, 220] on input "Créas_Provisoire_2509_Cuisine Références_Optimix octobre_Audio_Buchelay_AP_????…" at bounding box center [624, 223] width 478 height 25
paste input "25000116235_2510_Buchelay_cref-buchelay-octobre-2025_Digital_Awareness_Audio_Ph…"
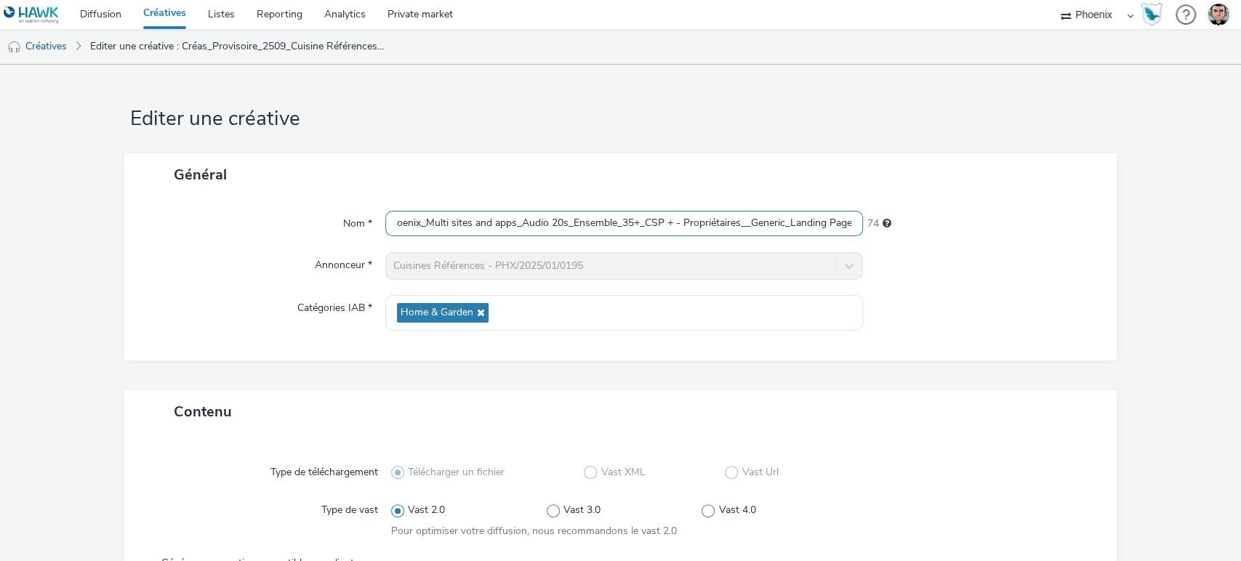
type input "C25000116235_2510_Buchelay_cref-buchelay-octobre-2025_Digital_Awareness_Audio_P…"
click at [622, 168] on div "Général" at bounding box center [620, 174] width 993 height 43
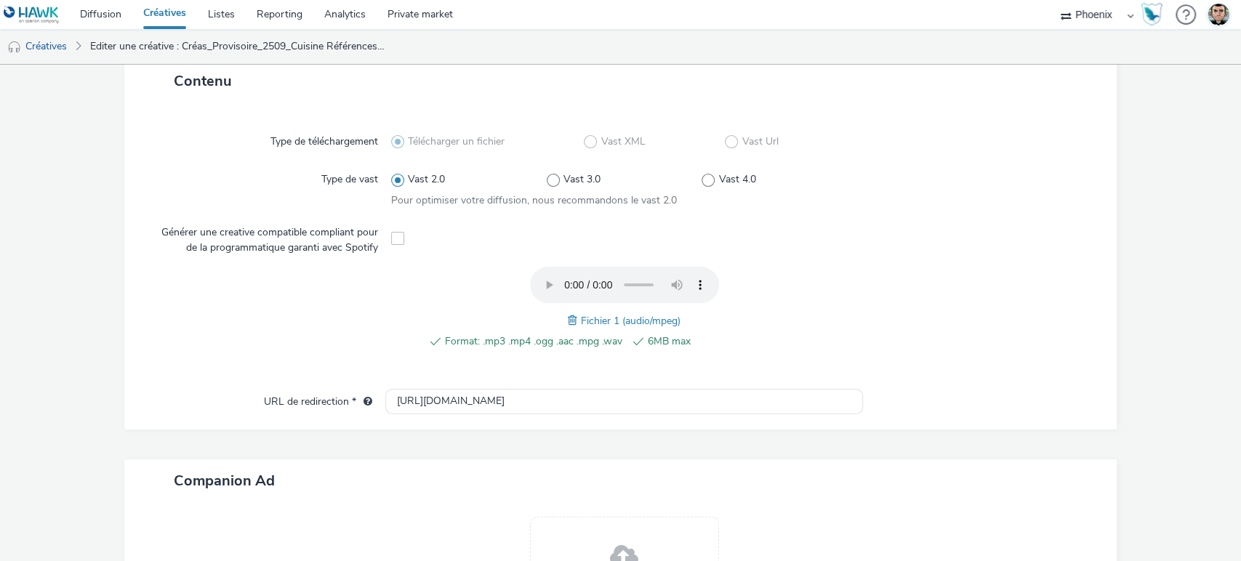
scroll to position [515, 0]
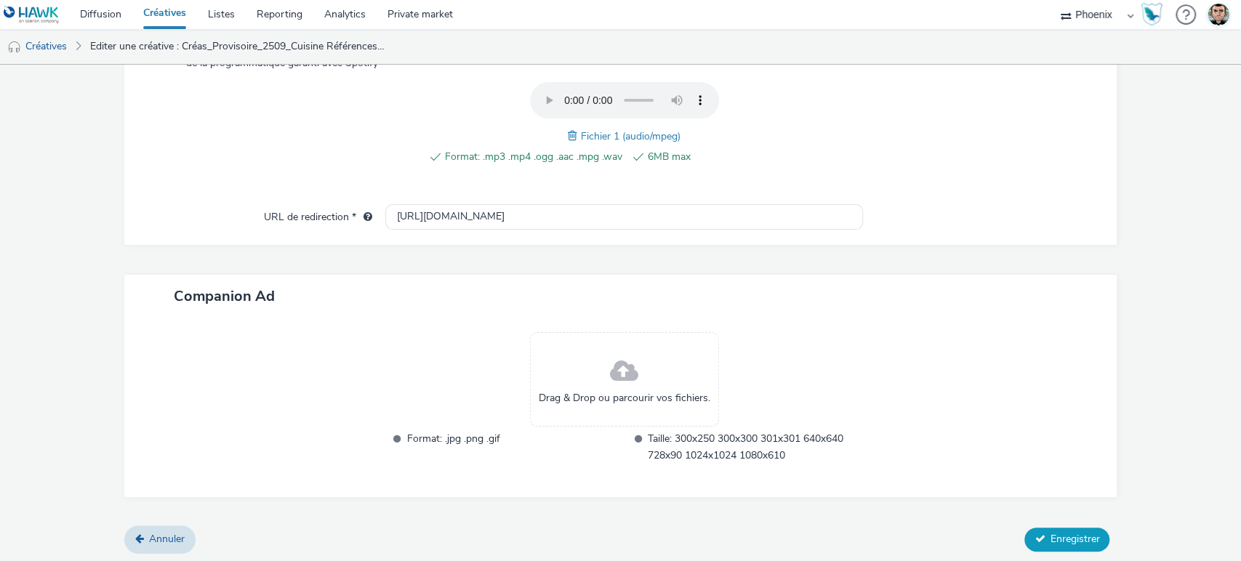
click at [1057, 538] on span "Enregistrer" at bounding box center [1074, 539] width 49 height 14
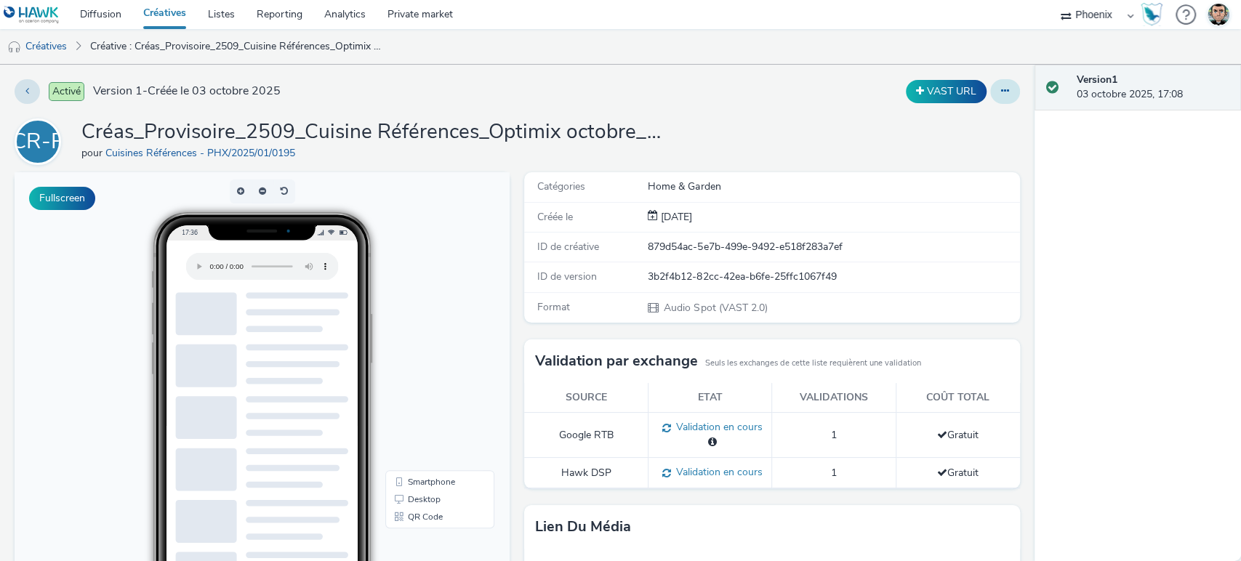
click at [990, 88] on button at bounding box center [1005, 91] width 30 height 25
click at [980, 122] on link "Modifier" at bounding box center [965, 120] width 109 height 29
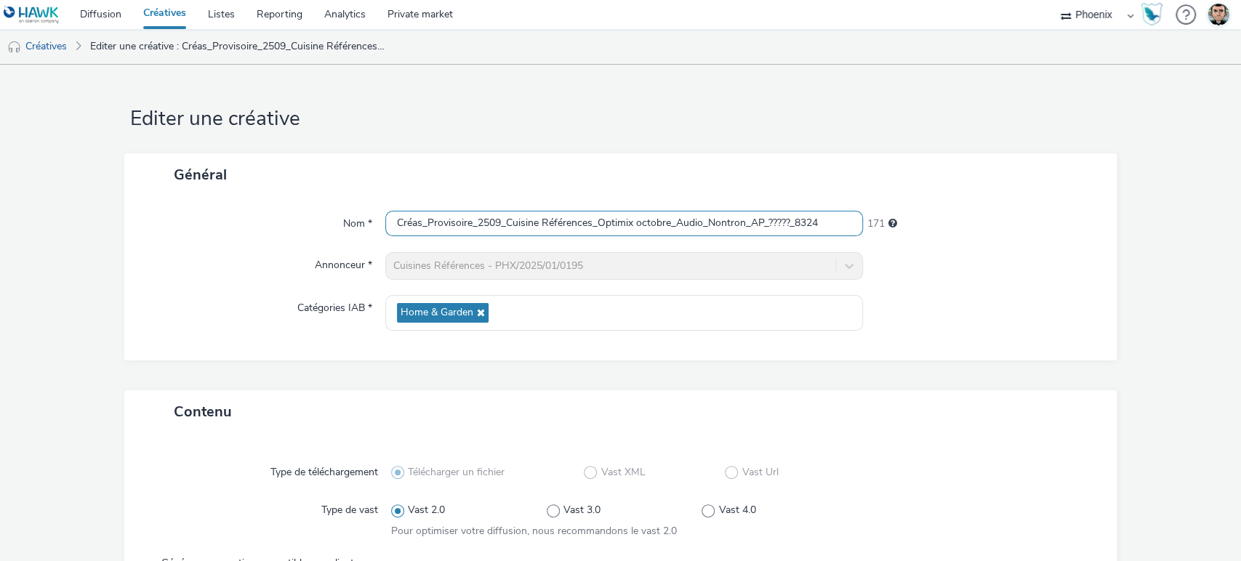
click at [534, 226] on input "Créas_Provisoire_2509_Cuisine Références_Optimix octobre_Audio_Nontron_AP_?????…" at bounding box center [624, 223] width 478 height 25
click at [534, 221] on input "Créas_Provisoire_2509_Cuisine Références_Optimix octobre_Audio_Nontron_AP_?????…" at bounding box center [624, 223] width 478 height 25
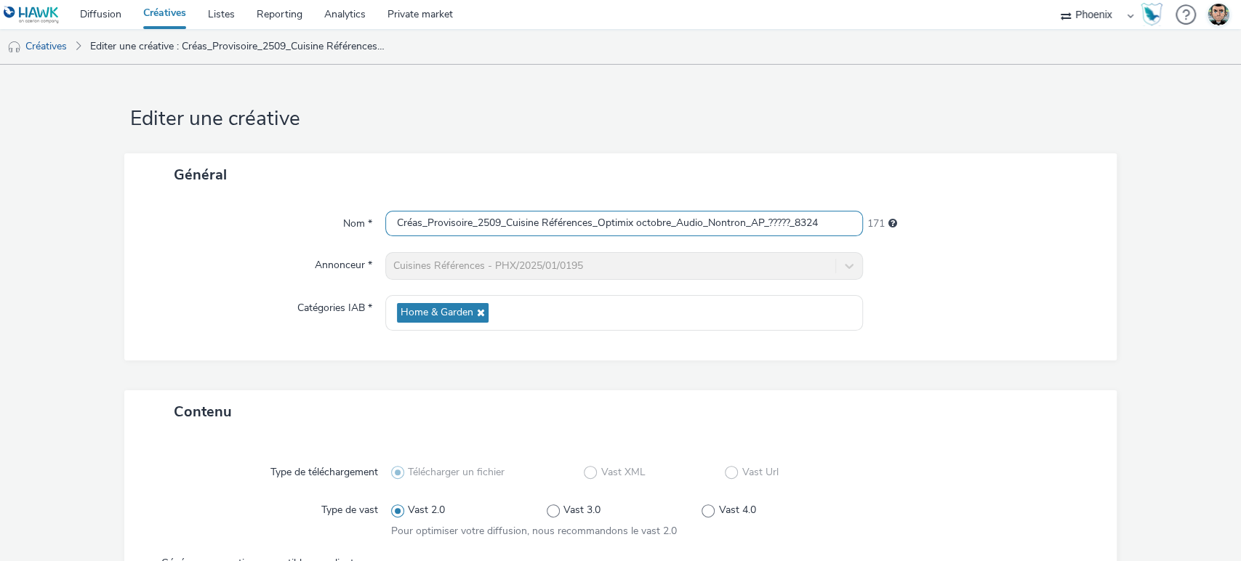
paste input "25000116234_2510_Nontron_cref-nontron-2025_Digital + SMS + Audio Octobre_Awaren…"
type input "C25000116234_2510_Nontron_cref-nontron-2025_Digital + SMS + Audio Octobre_Aware…"
click at [518, 150] on form "Editer une créative Général Nom * C25000116234_2510_Nontron_cref-nontron-2025_D…" at bounding box center [620, 572] width 1241 height 1015
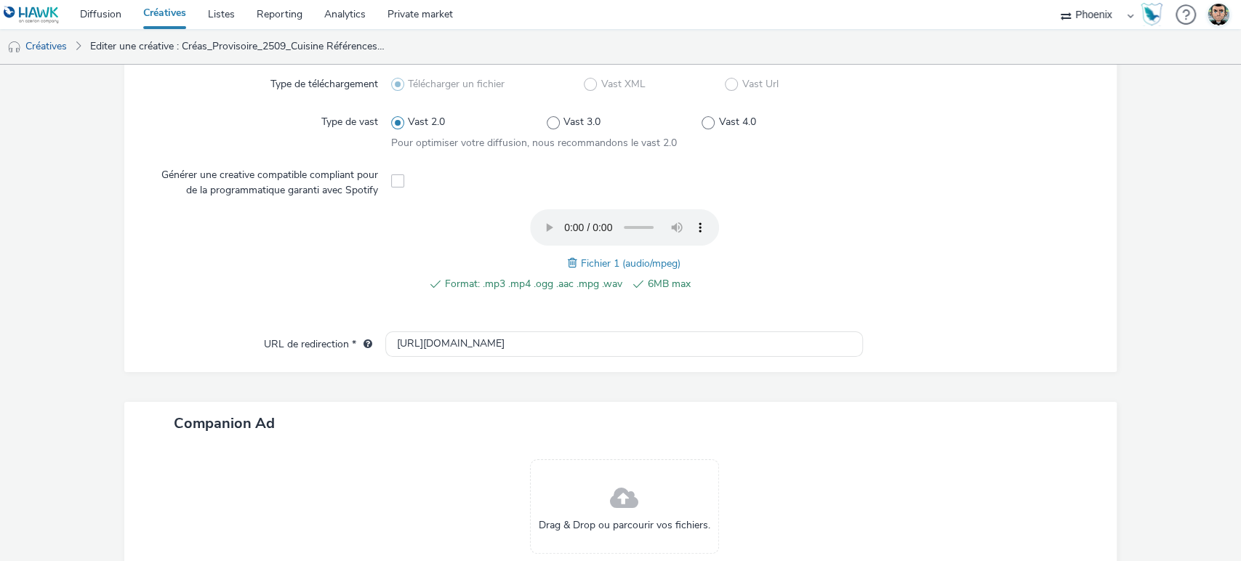
scroll to position [515, 0]
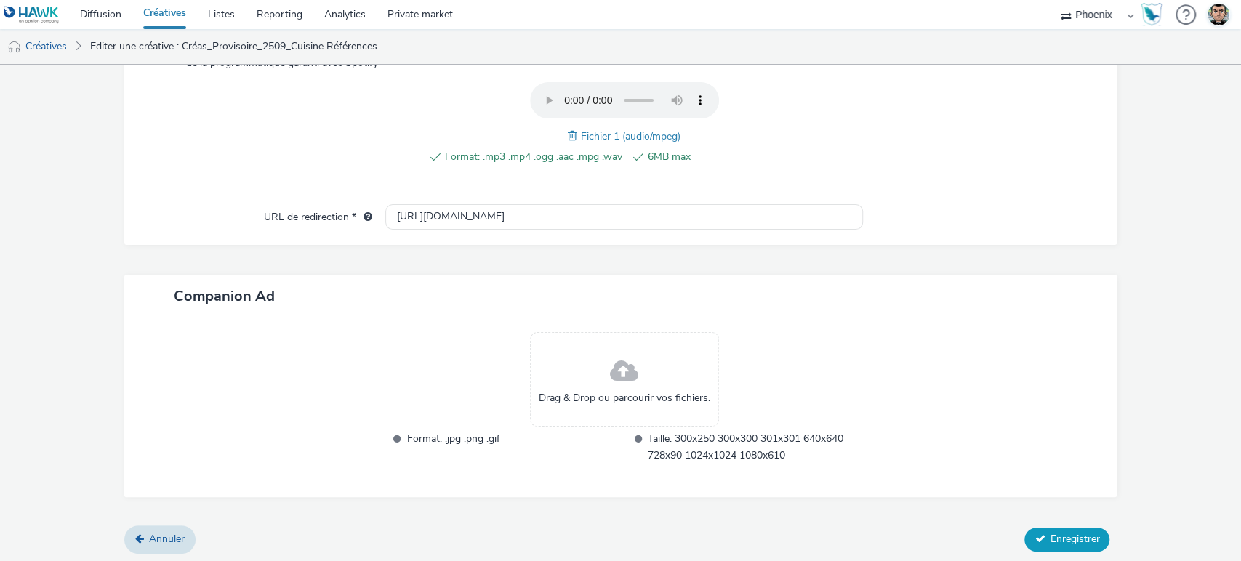
click at [1076, 539] on span "Enregistrer" at bounding box center [1074, 539] width 49 height 14
